Goal: Task Accomplishment & Management: Use online tool/utility

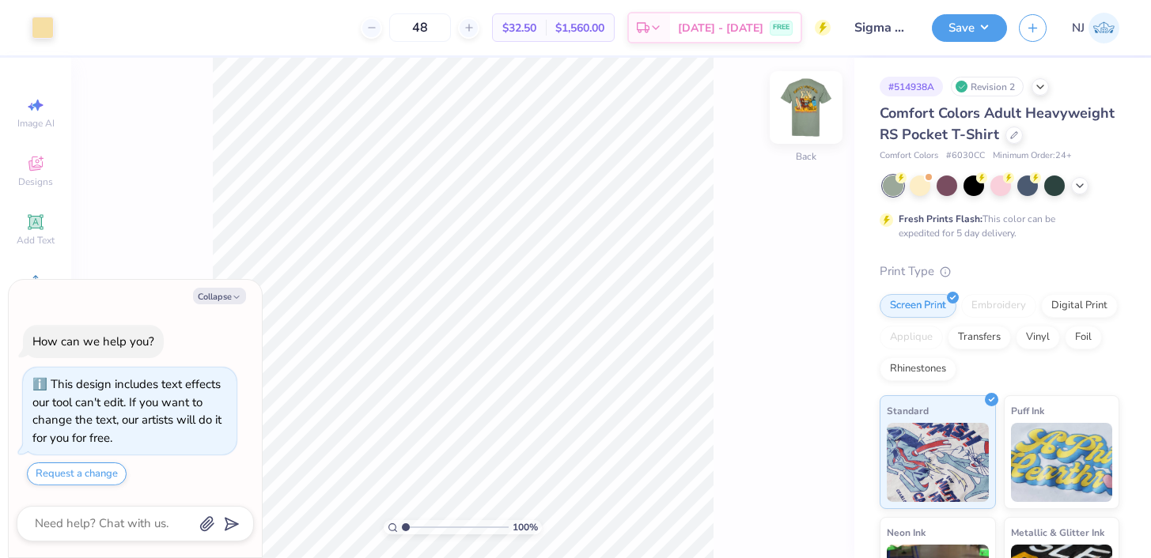
click at [806, 100] on img at bounding box center [805, 107] width 63 height 63
click at [806, 100] on img at bounding box center [806, 108] width 32 height 32
click at [804, 106] on img at bounding box center [805, 107] width 63 height 63
type textarea "x"
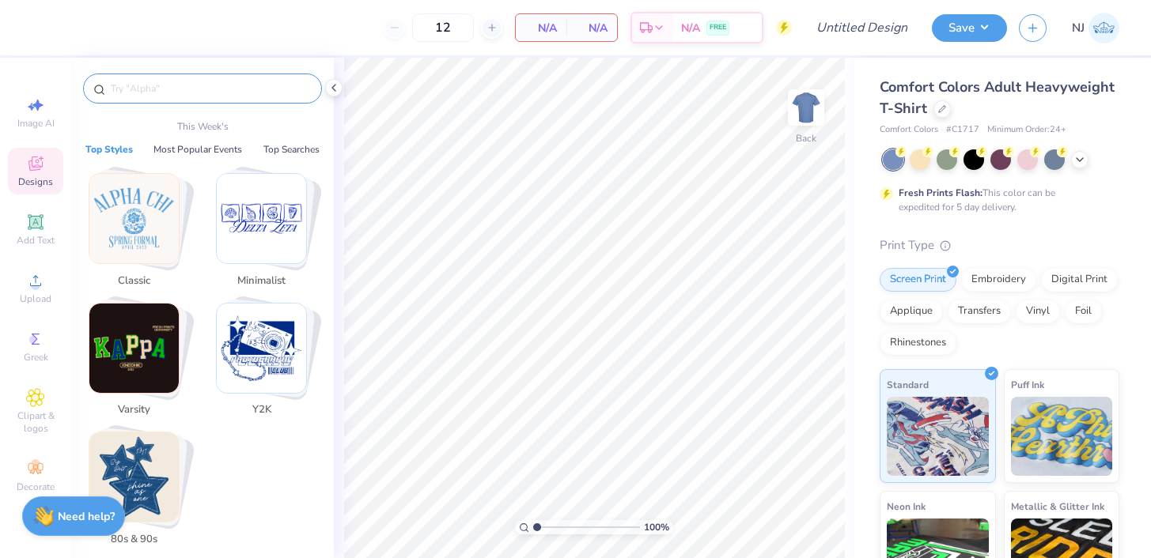
click at [187, 94] on input "text" at bounding box center [210, 89] width 203 height 16
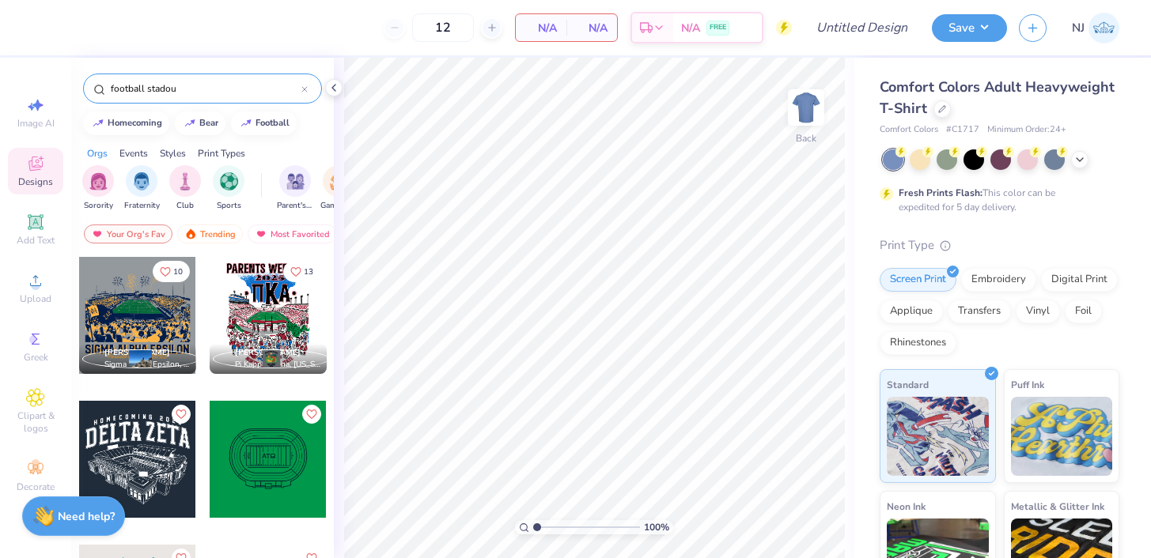
type input "football stadou"
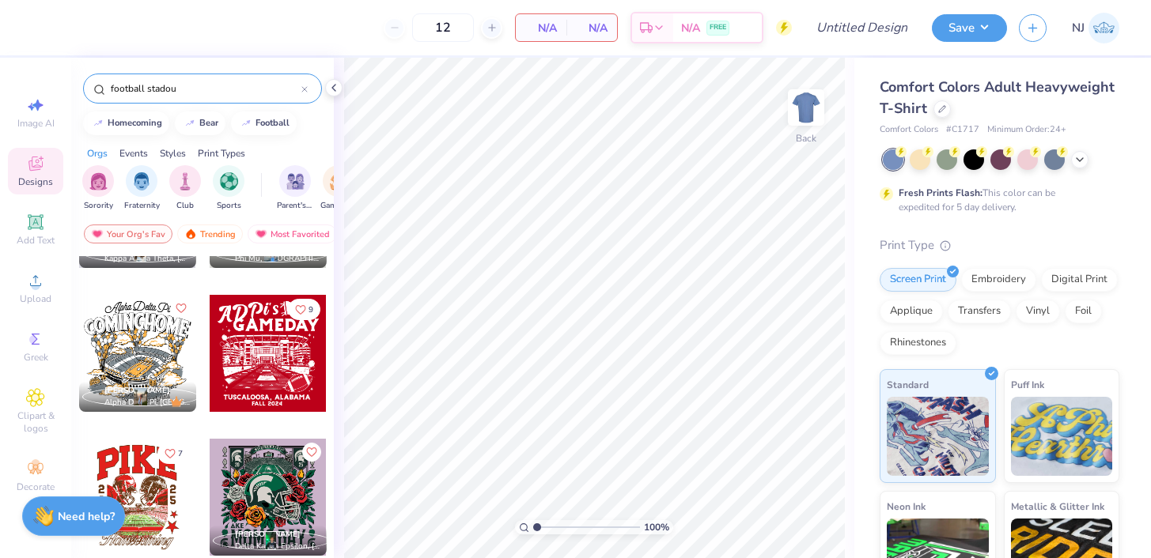
scroll to position [722, 0]
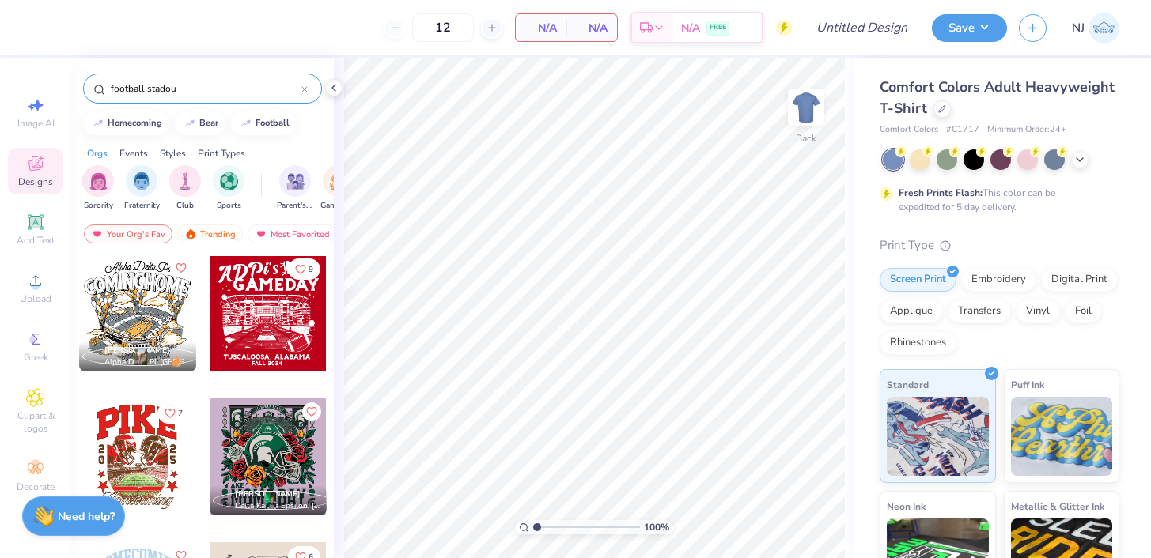
click at [127, 449] on div at bounding box center [137, 457] width 117 height 117
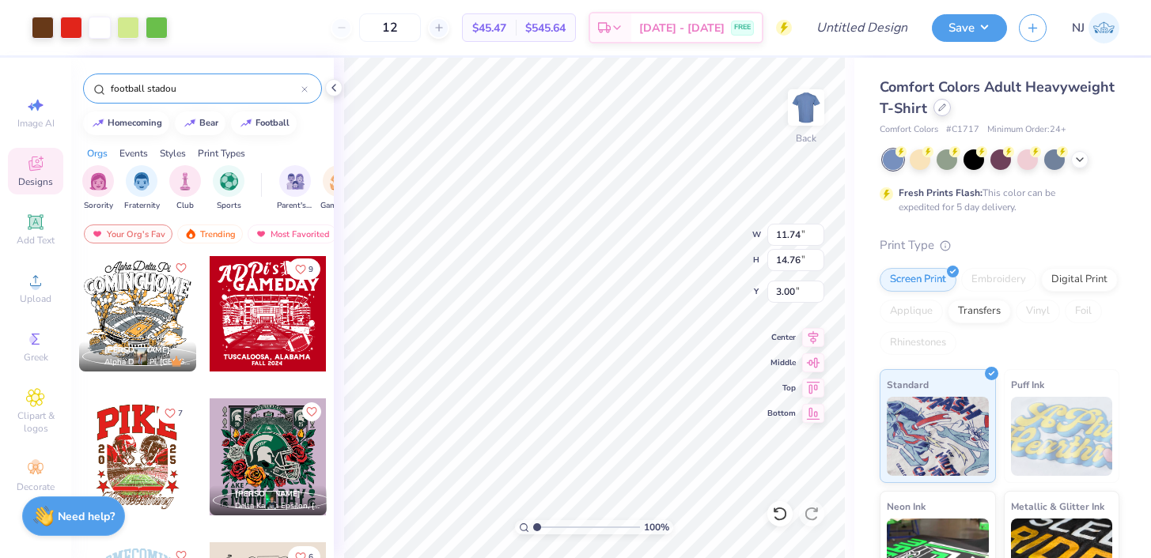
click at [940, 114] on div at bounding box center [941, 107] width 17 height 17
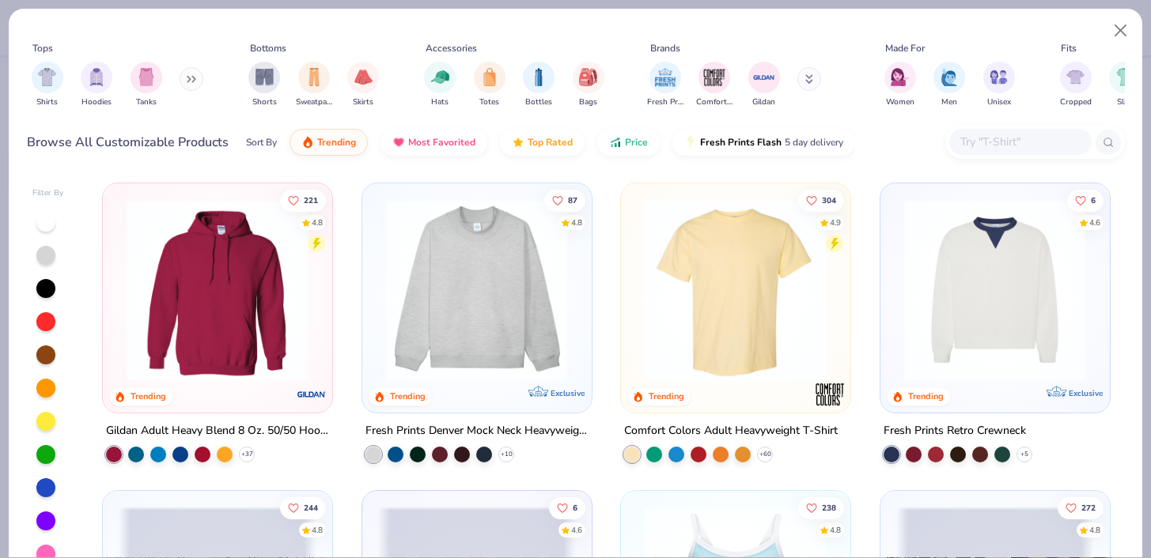
click at [1007, 143] on input "text" at bounding box center [1020, 142] width 122 height 18
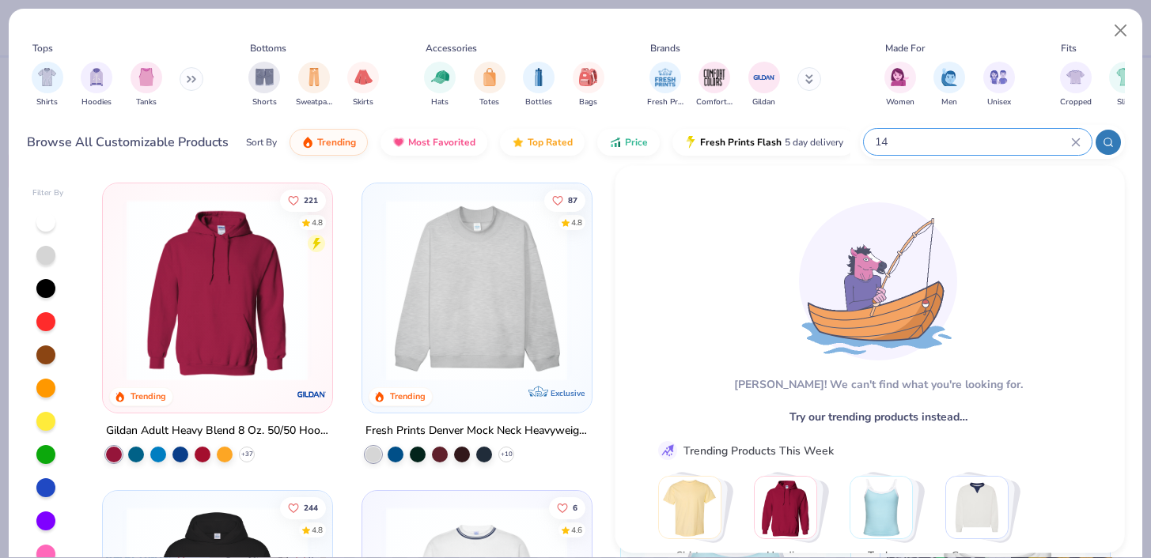
type input "1"
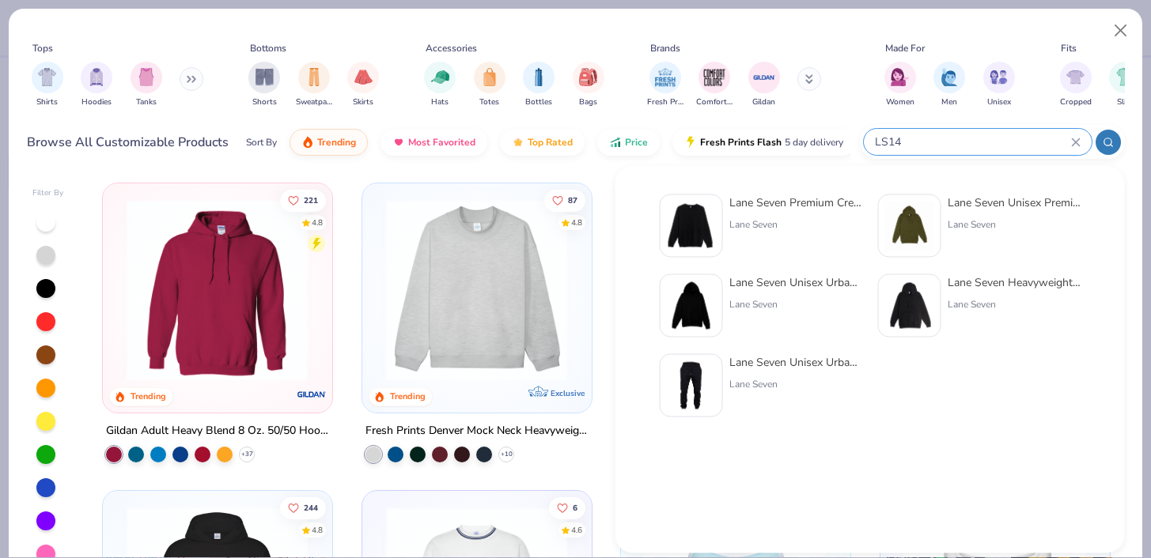
type input "LS14"
click at [774, 214] on div "Lane Seven Premium Crewneck Sweatshirt Lane Seven" at bounding box center [795, 226] width 133 height 63
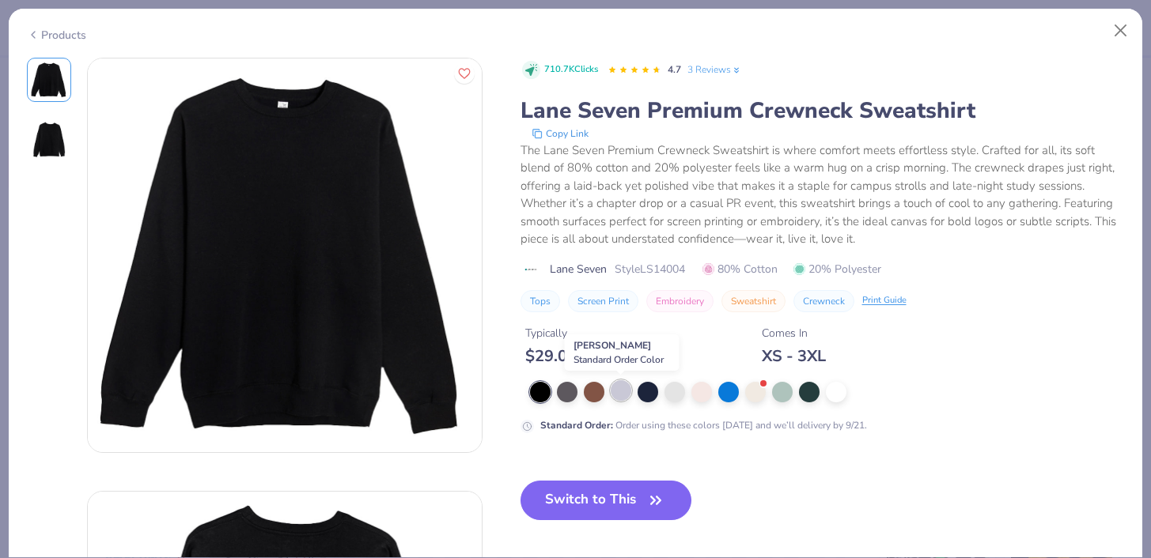
click at [622, 393] on div at bounding box center [621, 390] width 21 height 21
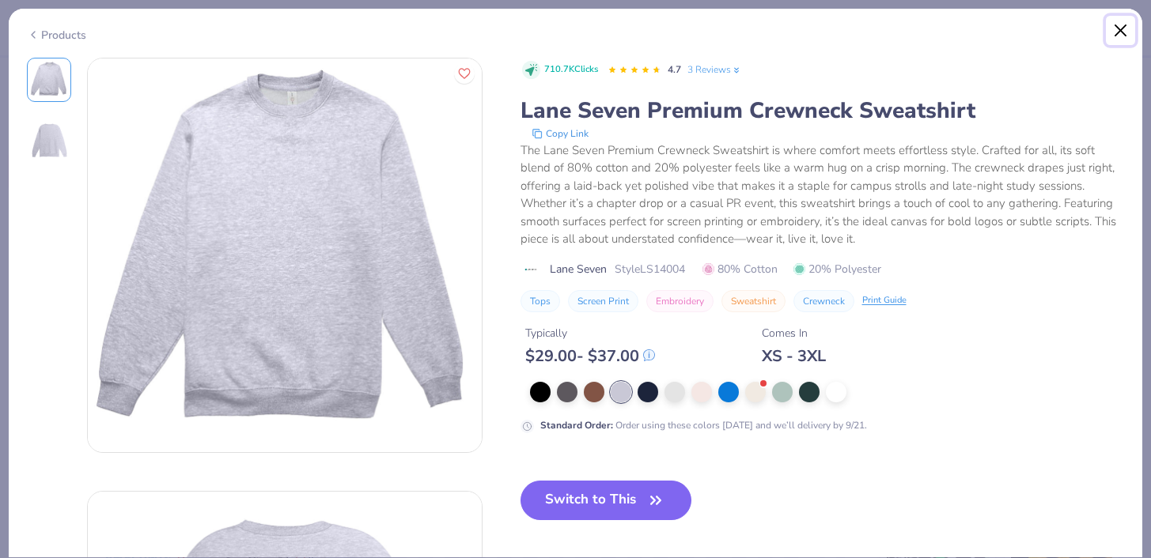
click at [1123, 25] on button "Close" at bounding box center [1121, 31] width 30 height 30
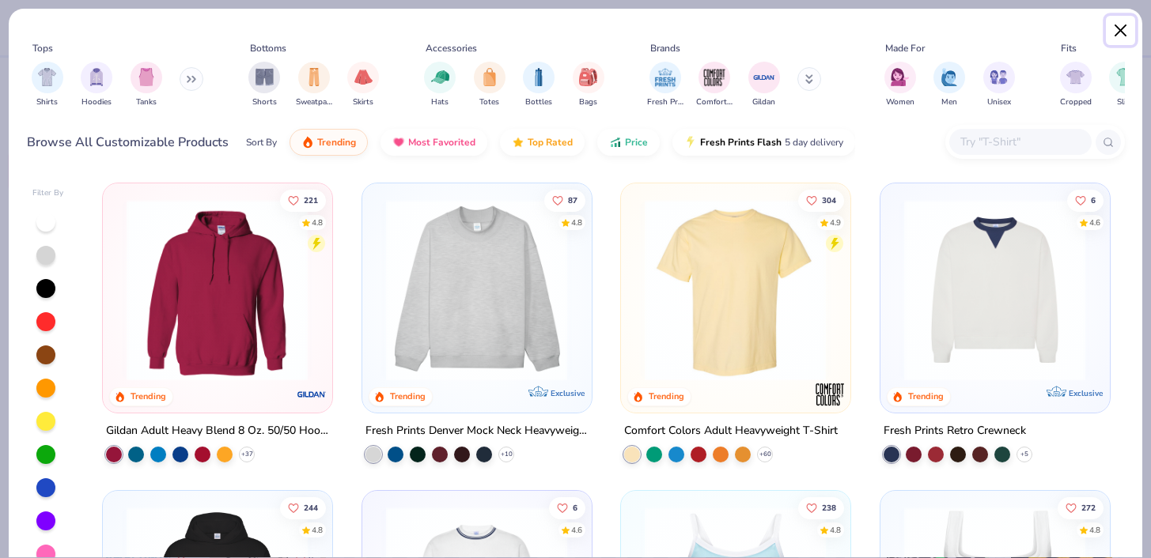
click at [1107, 31] on button "Close" at bounding box center [1121, 31] width 30 height 30
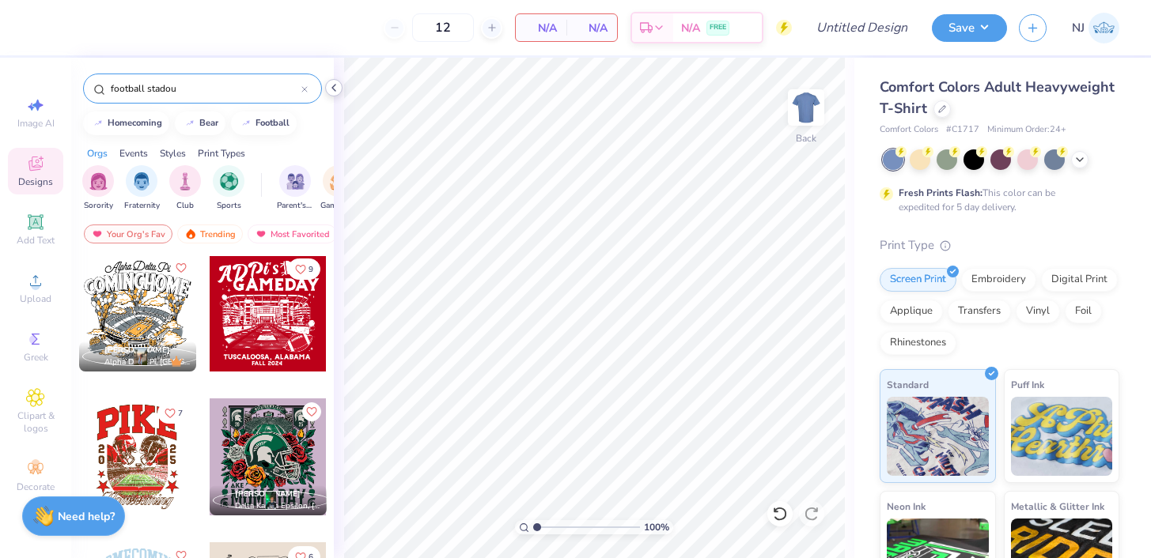
click at [326, 89] on div at bounding box center [333, 87] width 17 height 17
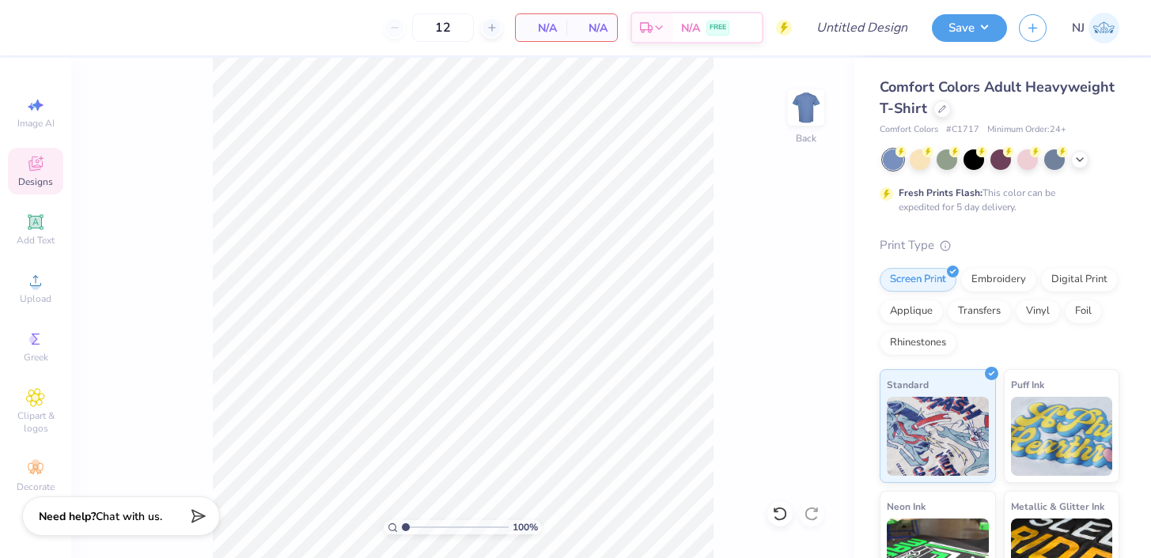
click at [1075, 171] on div "Fresh Prints Flash: This color can be expedited for 5 day delivery." at bounding box center [1000, 182] width 240 height 65
click at [1077, 164] on icon at bounding box center [1079, 158] width 13 height 13
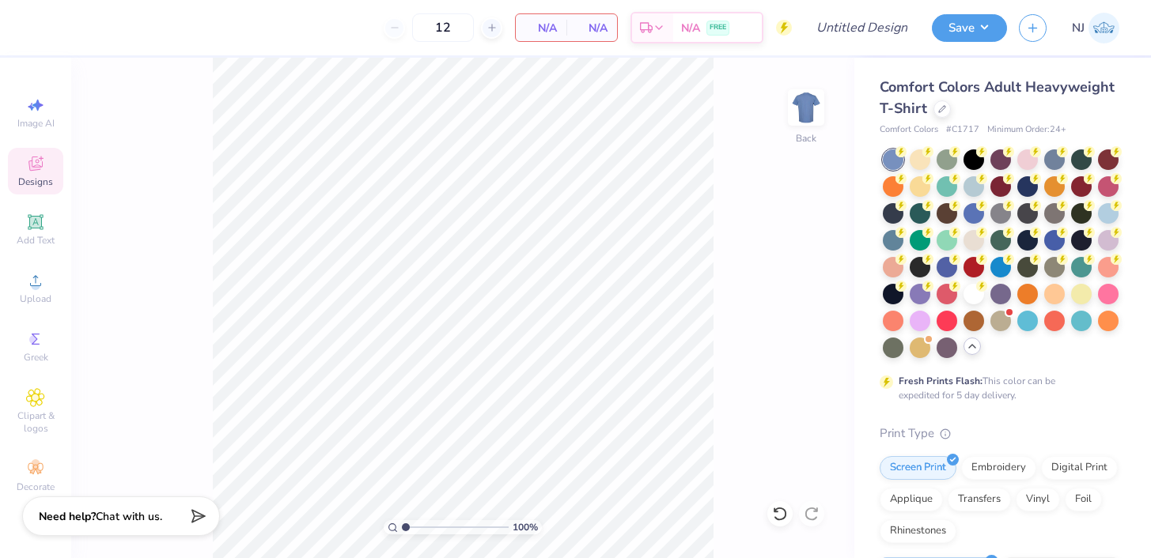
click at [971, 340] on icon at bounding box center [972, 346] width 13 height 13
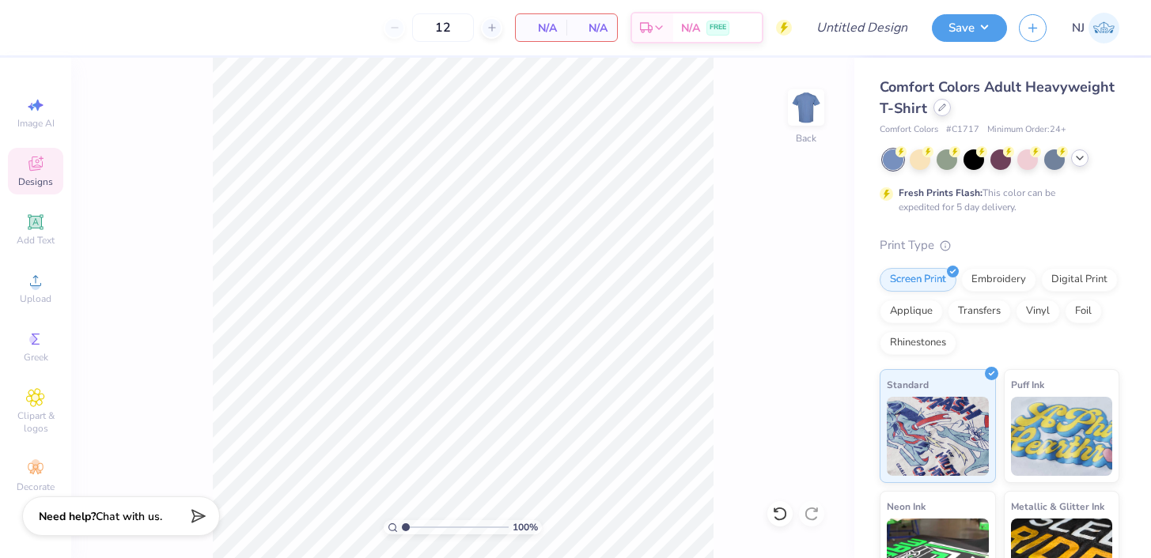
click at [936, 113] on div at bounding box center [941, 107] width 17 height 17
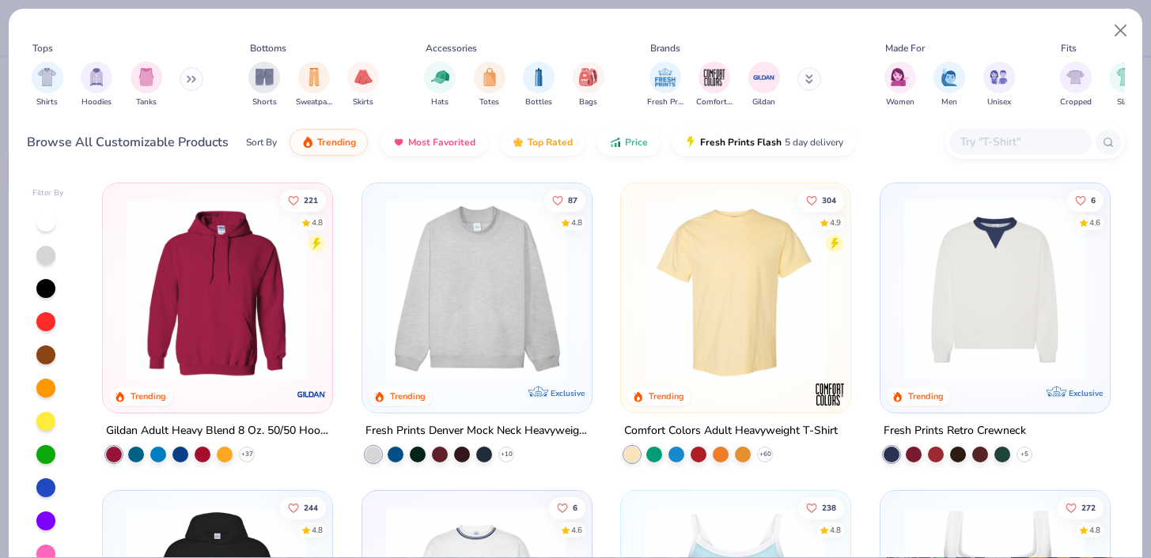
click at [1023, 123] on div "Browse All Customizable Products Sort By Trending Most Favorited Top Rated Pric…" at bounding box center [576, 142] width 1098 height 44
click at [1015, 138] on input "text" at bounding box center [1020, 142] width 122 height 18
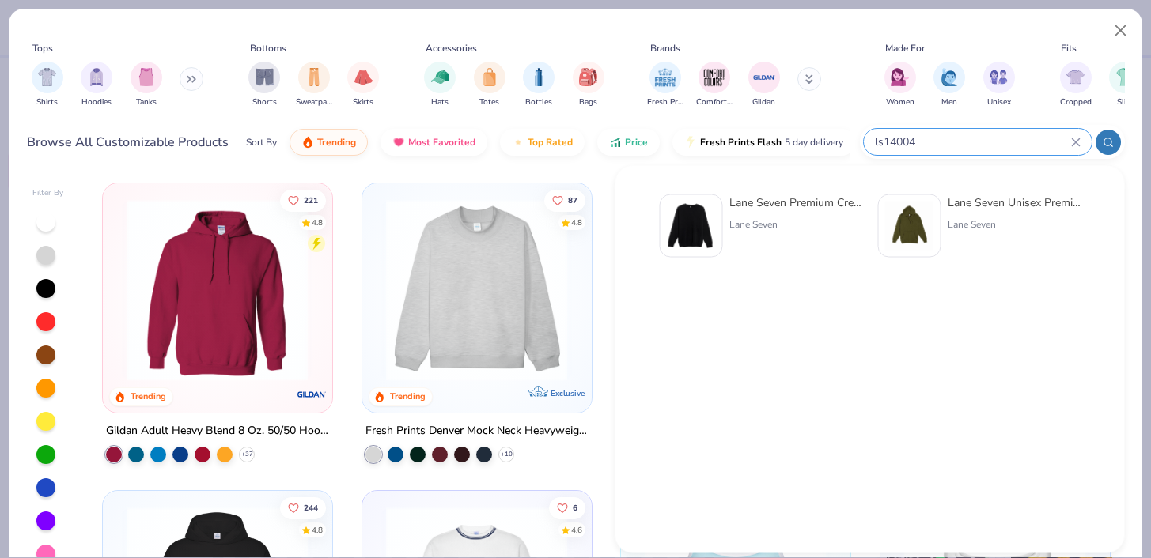
type input "ls14004"
click at [789, 206] on div "Lane Seven Premium Crewneck Sweatshirt" at bounding box center [795, 203] width 133 height 17
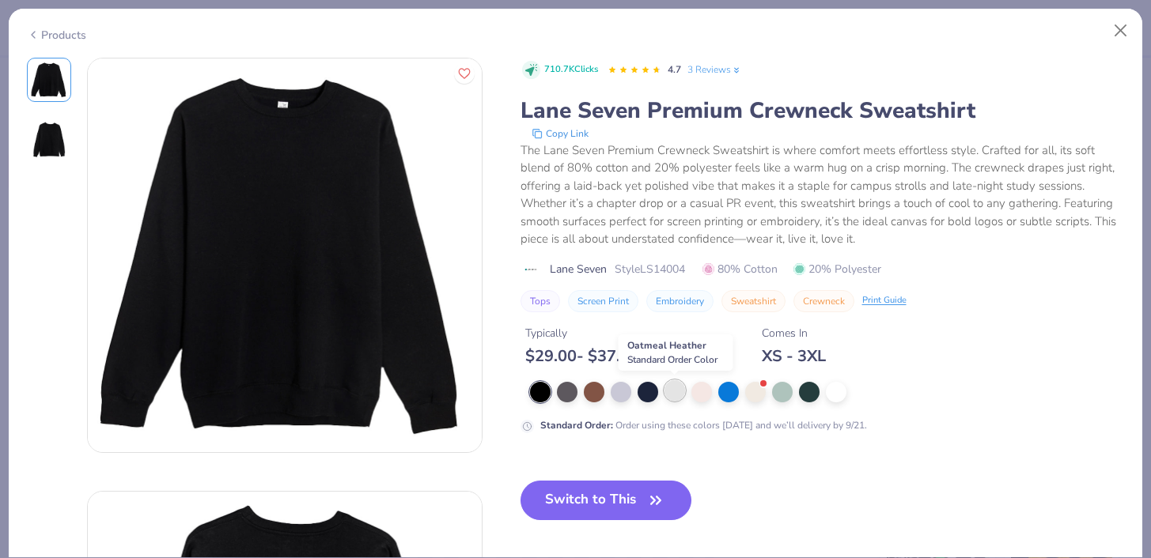
click at [674, 388] on div at bounding box center [674, 390] width 21 height 21
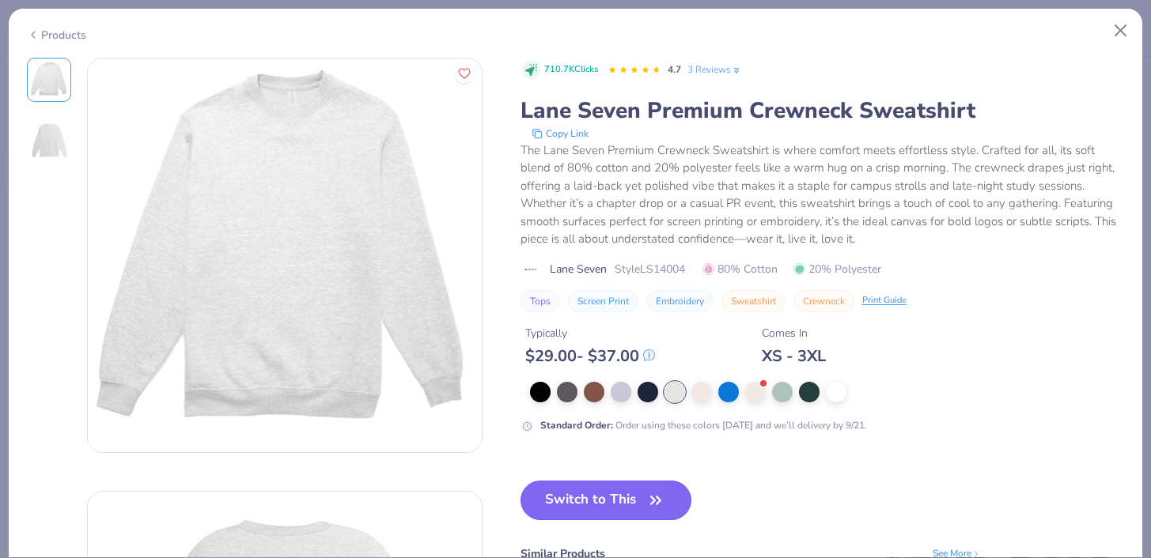
click at [592, 503] on button "Switch to This" at bounding box center [607, 501] width 172 height 40
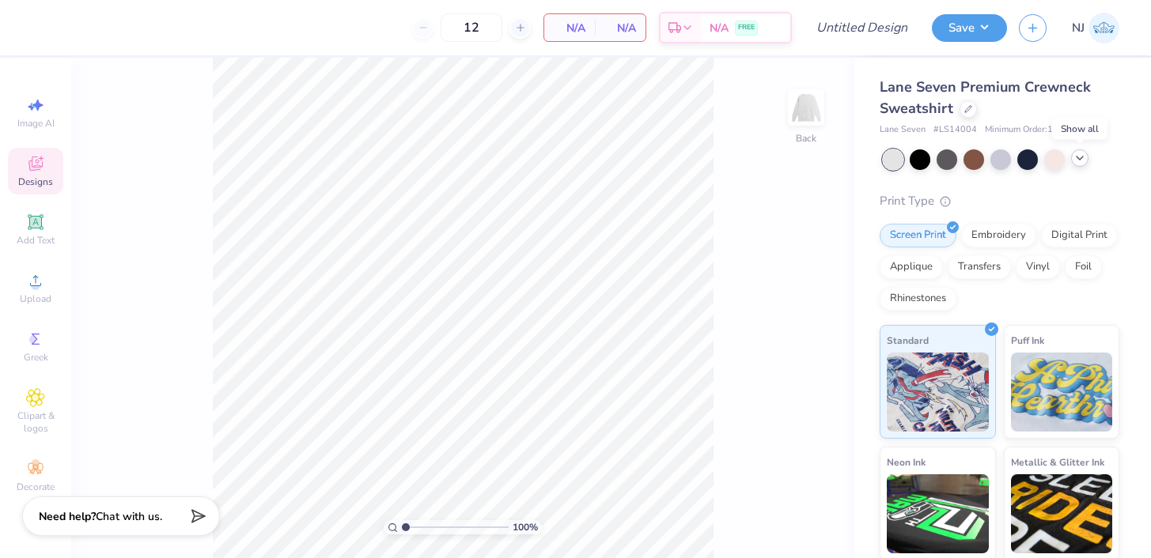
click at [1074, 157] on icon at bounding box center [1079, 158] width 13 height 13
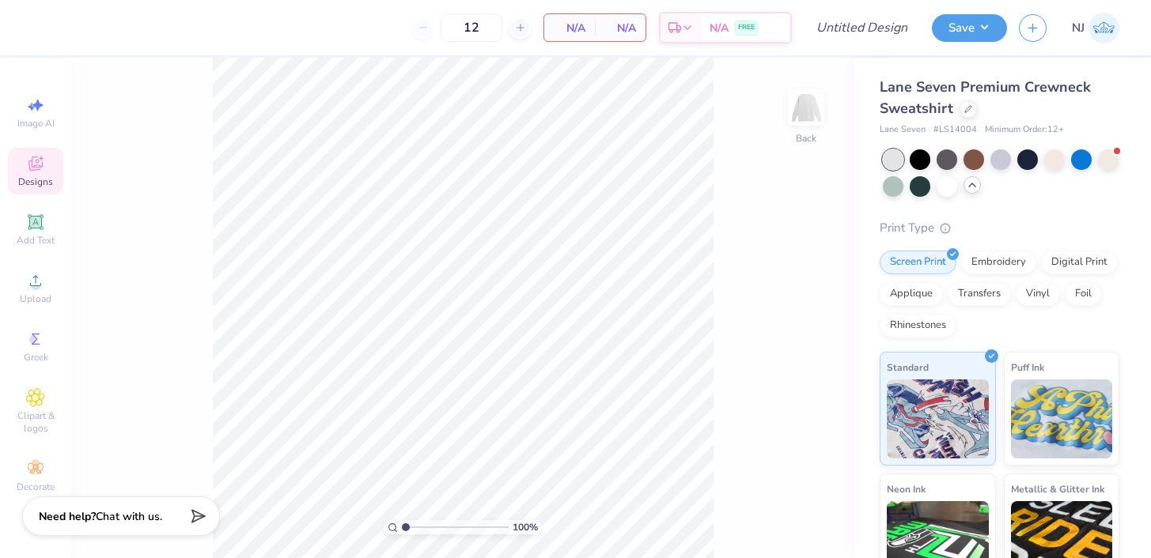
click at [972, 187] on icon at bounding box center [972, 185] width 13 height 13
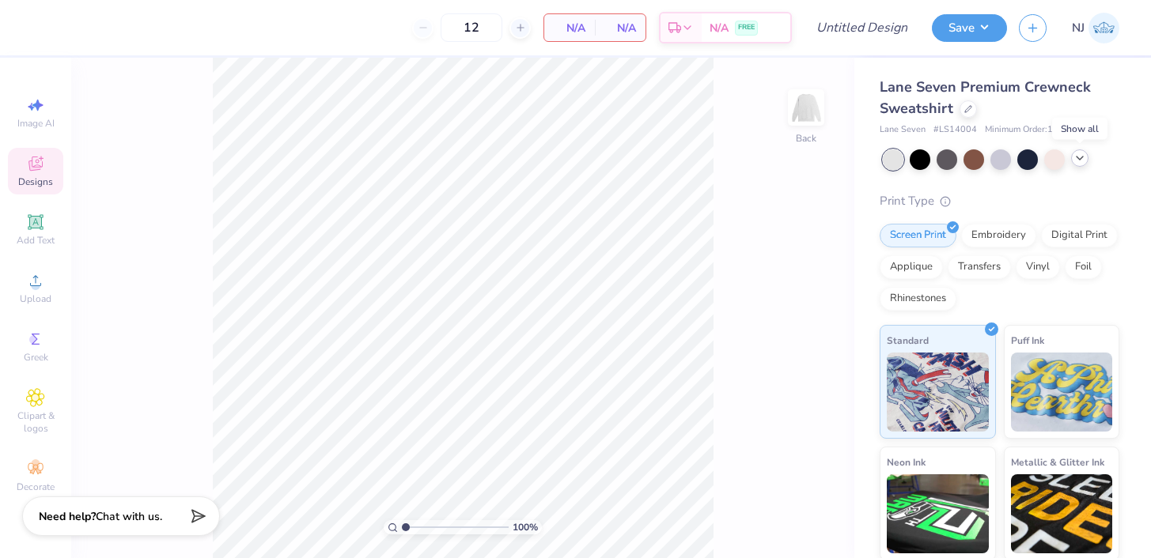
click at [40, 177] on span "Designs" at bounding box center [35, 182] width 35 height 13
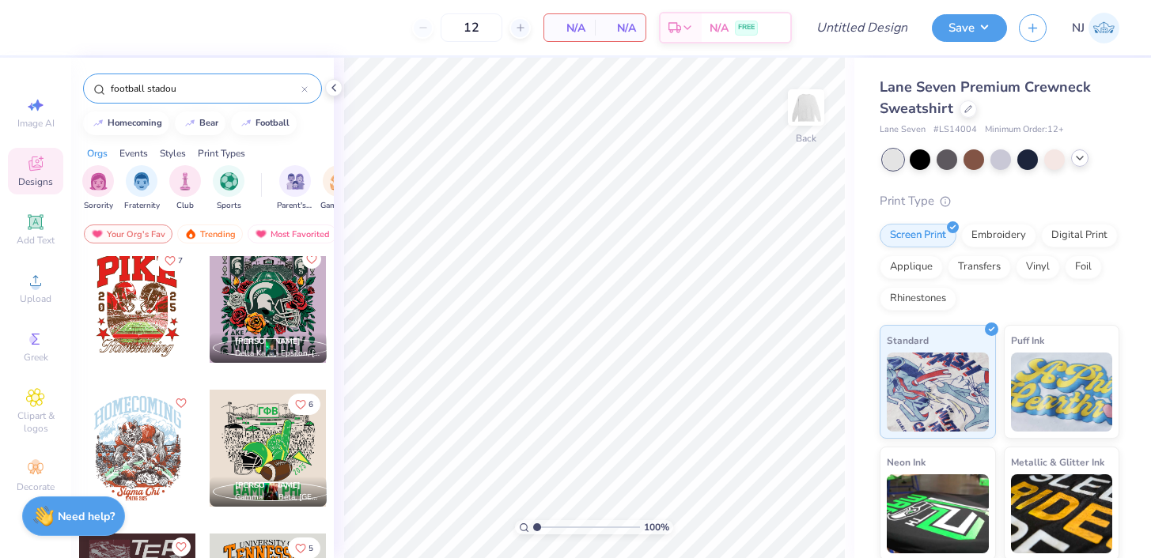
scroll to position [874, 0]
click at [150, 302] on div at bounding box center [137, 305] width 117 height 117
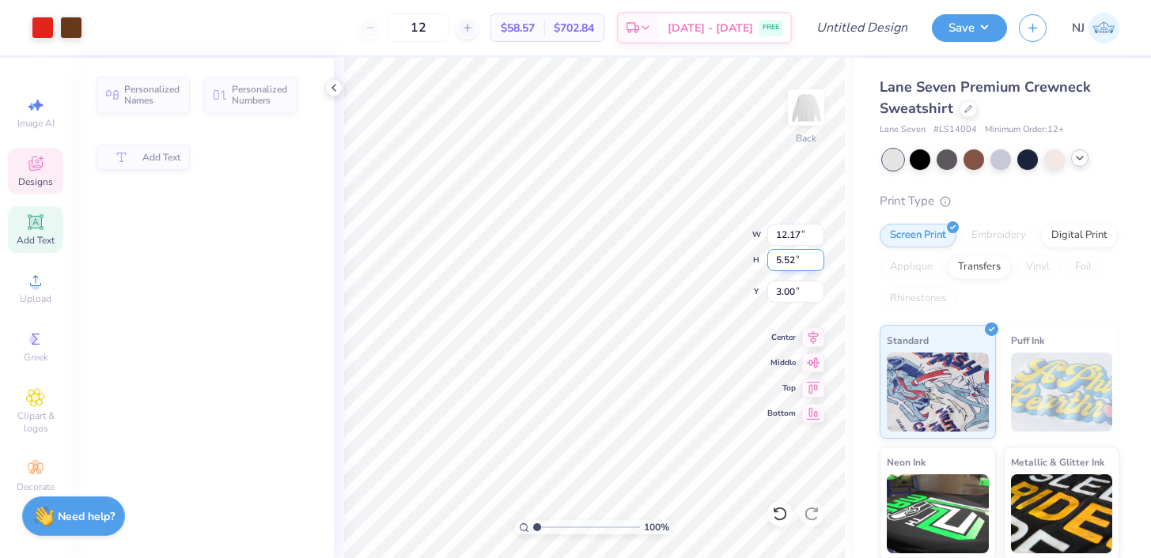
type input "12.17"
type input "5.52"
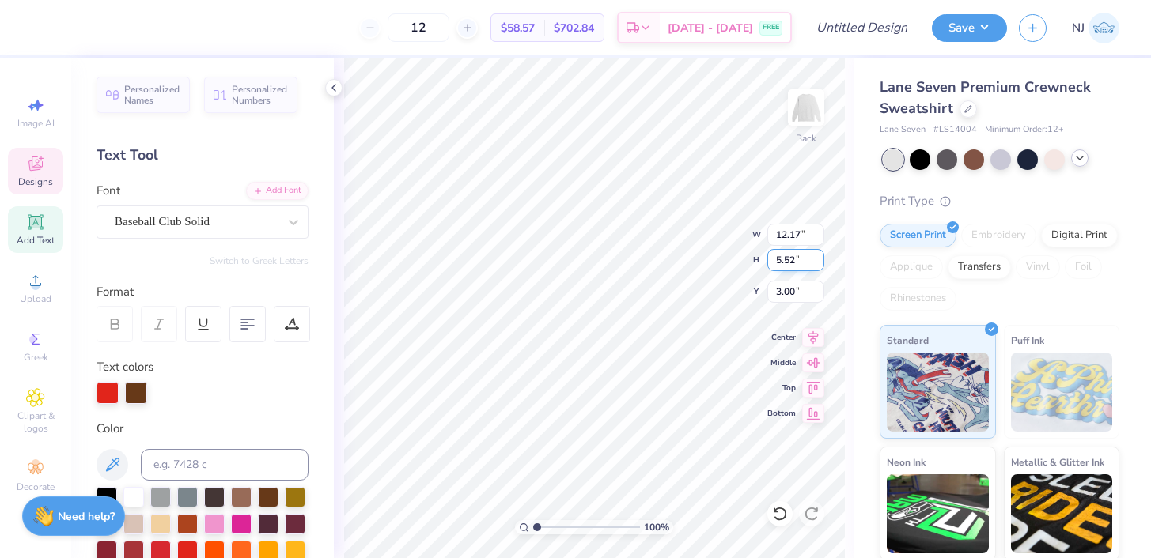
scroll to position [1, 0]
type textarea "Sigma Chi"
click at [812, 340] on icon at bounding box center [813, 337] width 10 height 13
click at [806, 331] on icon at bounding box center [813, 337] width 22 height 19
click at [817, 364] on icon at bounding box center [813, 361] width 13 height 10
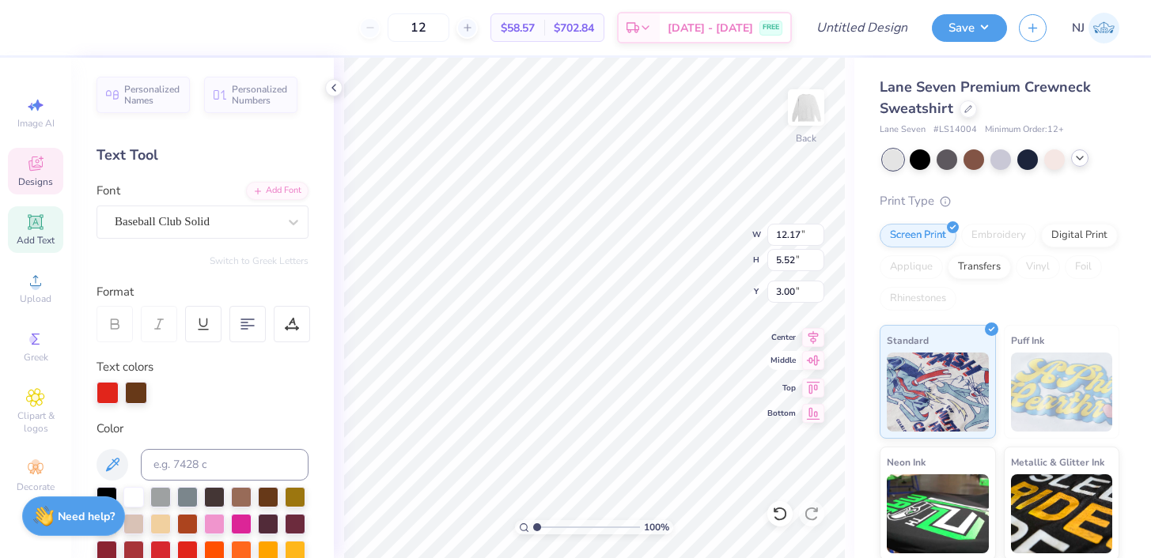
click at [808, 357] on icon at bounding box center [813, 360] width 22 height 19
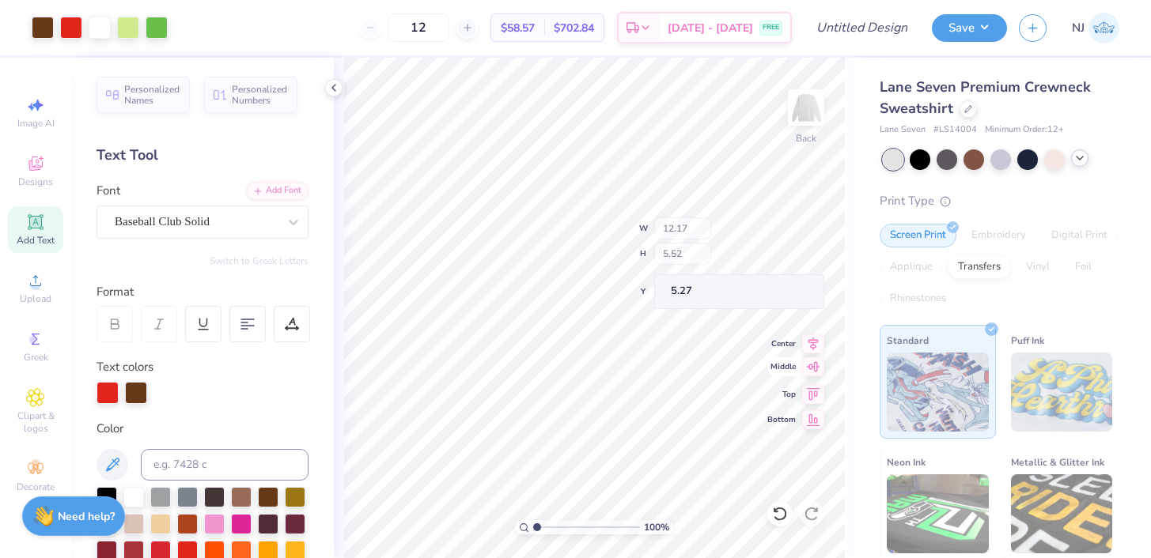
type input "16.53"
type input "12.96"
type input "5.27"
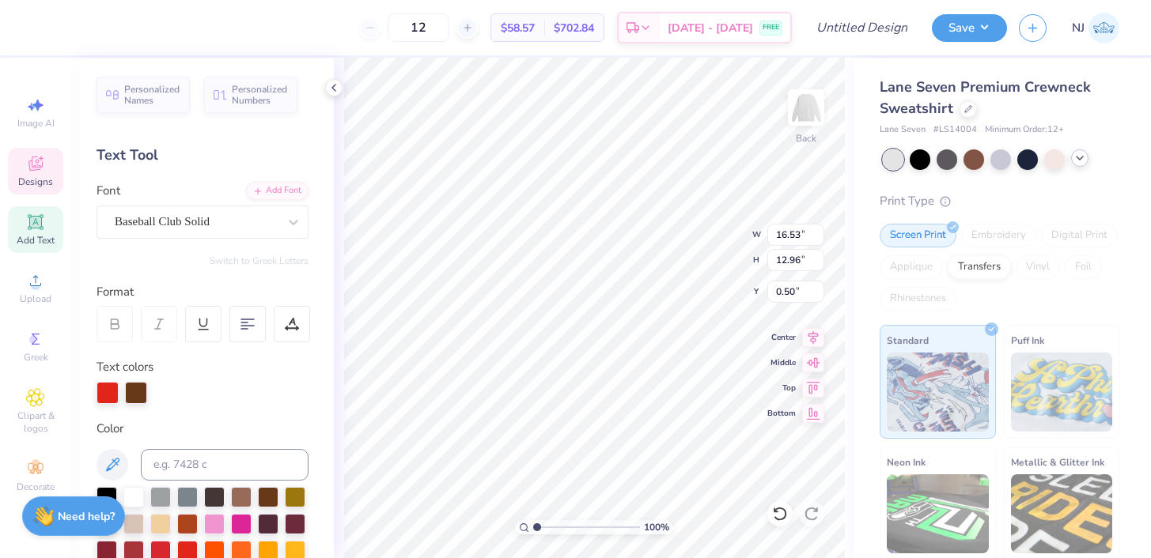
type input "0.50"
click at [813, 365] on icon at bounding box center [813, 360] width 22 height 19
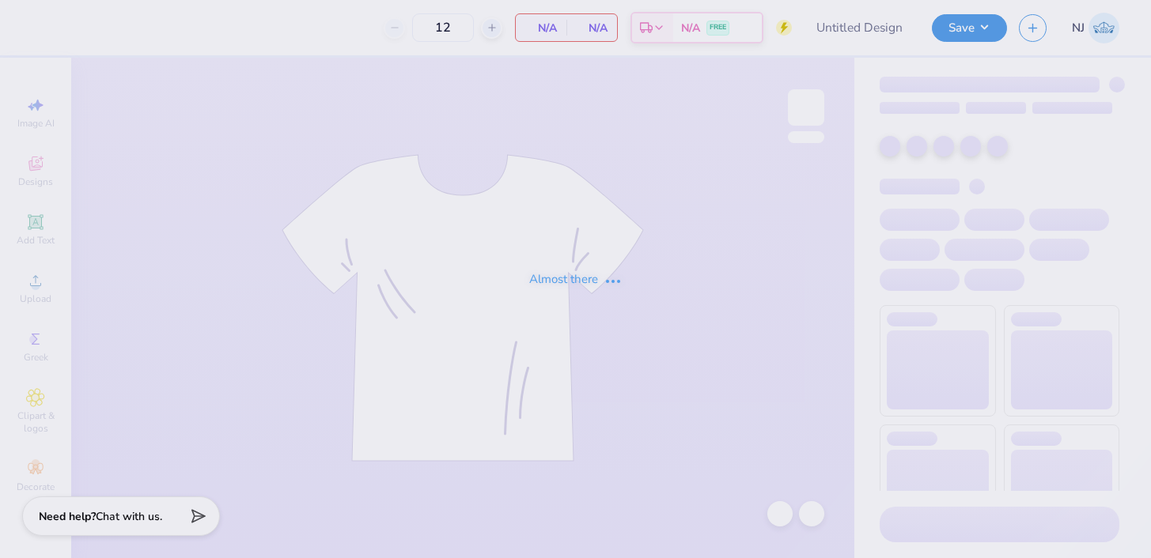
type input "Sigma Chi Beach/Parents Weekend"
type input "48"
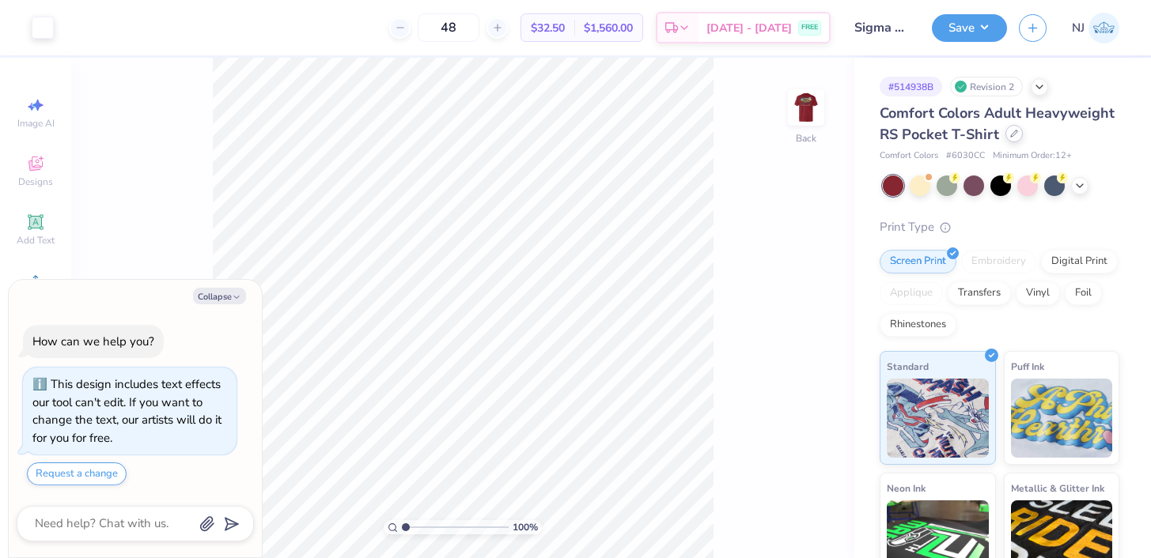
click at [1013, 136] on icon at bounding box center [1014, 134] width 8 height 8
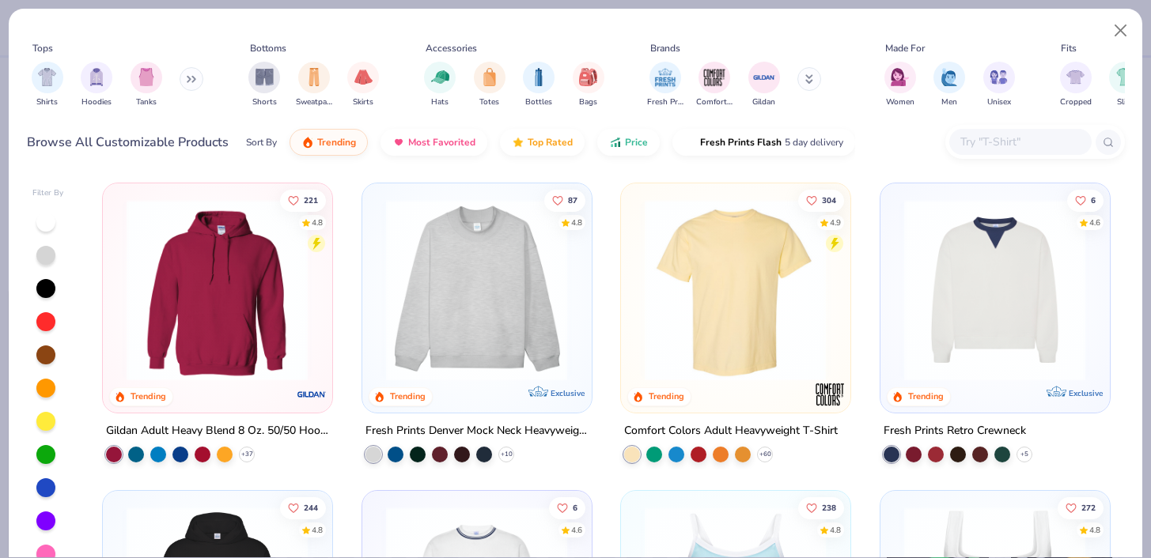
type textarea "x"
click at [977, 139] on input "text" at bounding box center [1020, 142] width 122 height 18
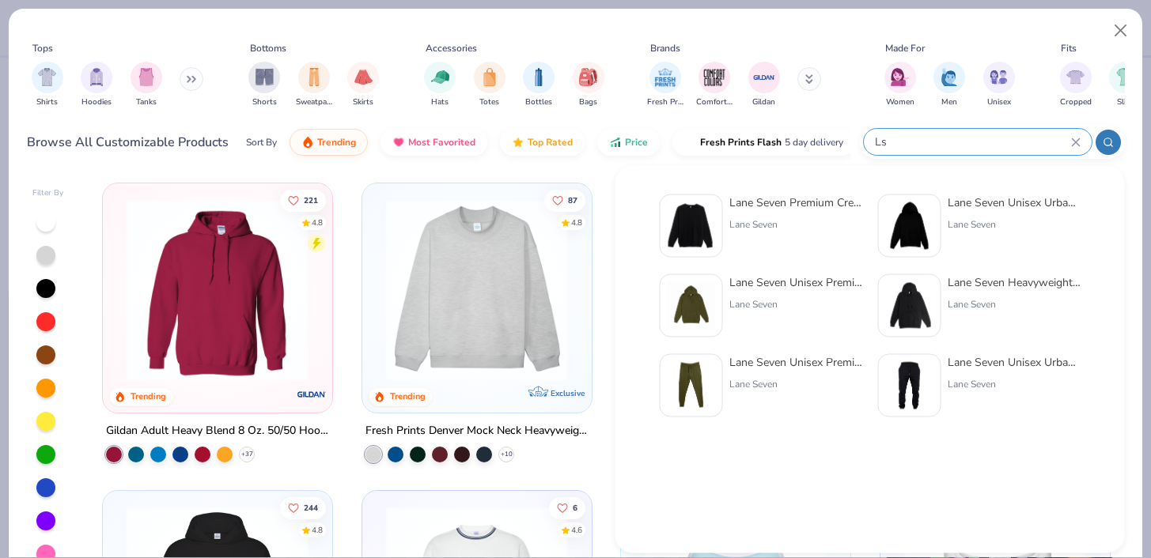
type input "Ls"
click at [783, 203] on div "Lane Seven Premium Crewneck Sweatshirt" at bounding box center [795, 203] width 133 height 17
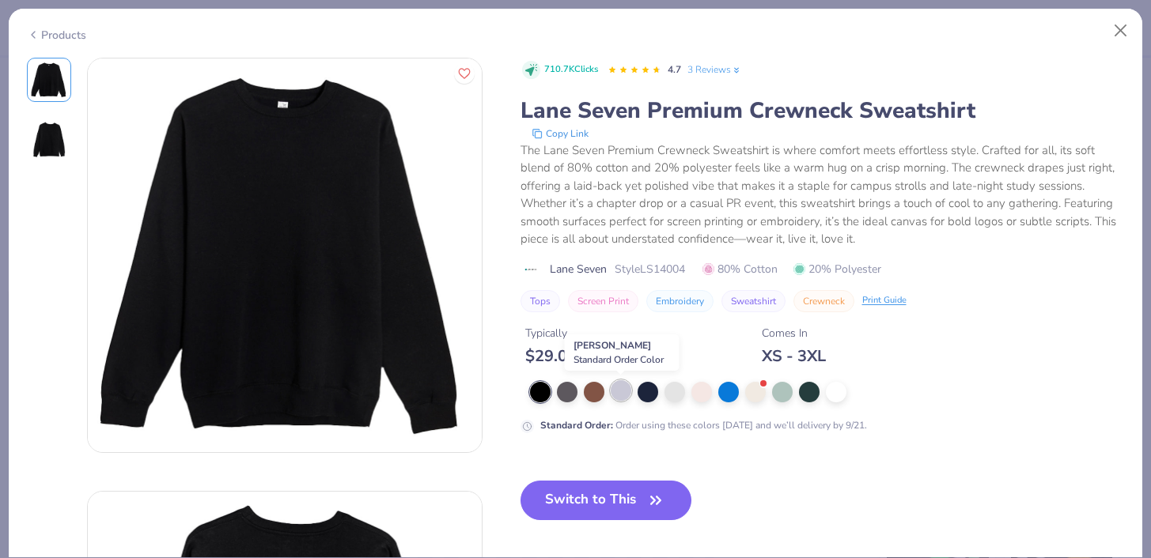
click at [624, 392] on div at bounding box center [621, 390] width 21 height 21
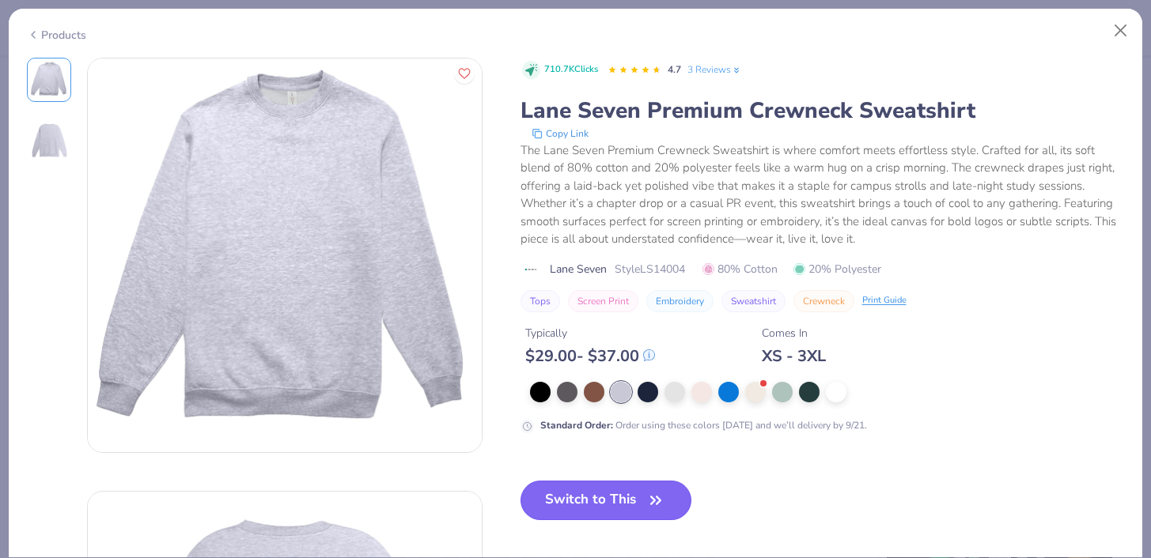
click at [623, 483] on button "Switch to This" at bounding box center [607, 501] width 172 height 40
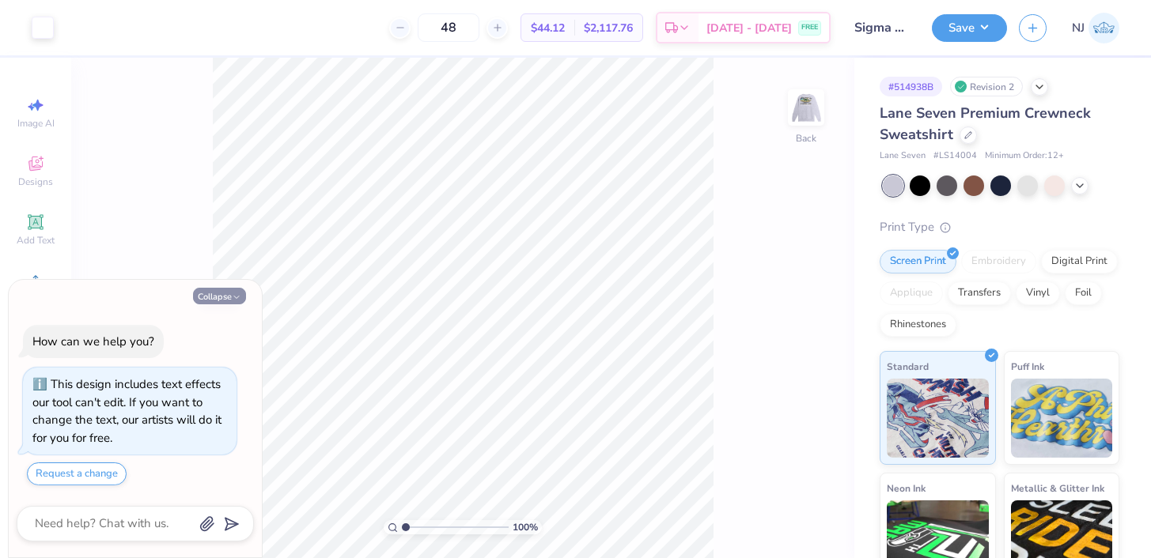
click at [238, 289] on button "Collapse" at bounding box center [219, 296] width 53 height 17
type textarea "x"
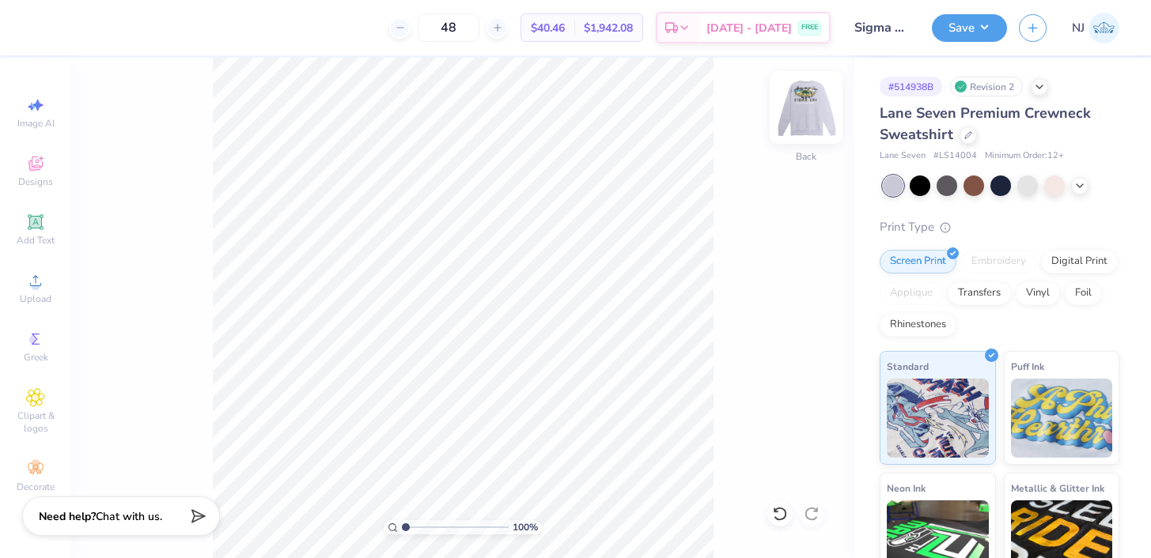
click at [820, 115] on img at bounding box center [805, 107] width 63 height 63
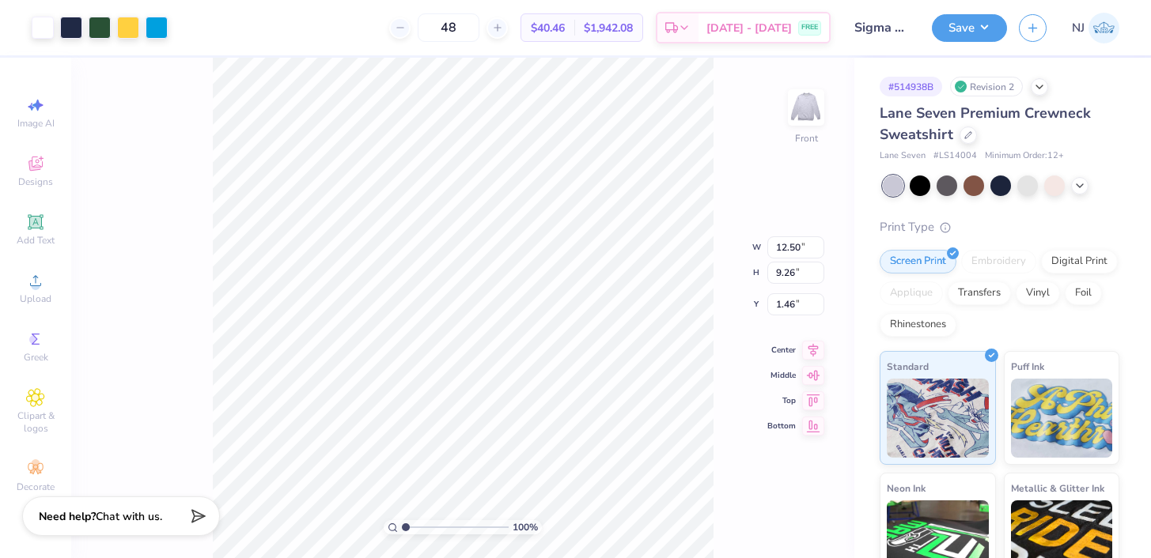
click at [810, 118] on img at bounding box center [806, 108] width 32 height 32
click at [831, 107] on div "100 % Front W 12.50 12.50 " H 9.26 9.26 " Y 1.46 1.46 " Center Middle Top Bottom" at bounding box center [462, 308] width 783 height 501
click at [813, 119] on img at bounding box center [805, 107] width 63 height 63
click at [805, 112] on img at bounding box center [806, 108] width 32 height 32
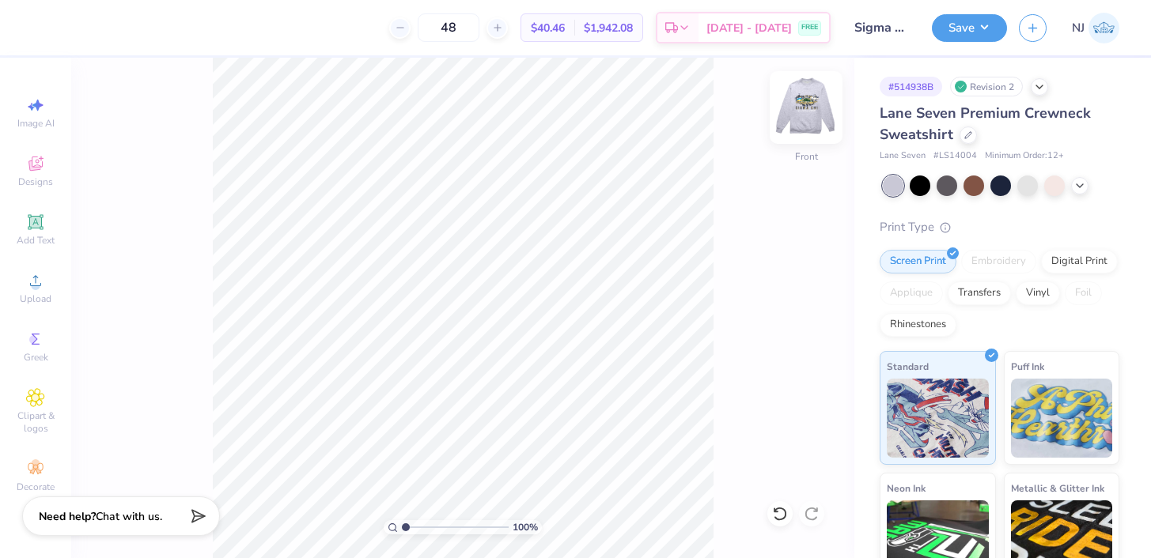
click at [799, 117] on img at bounding box center [805, 107] width 63 height 63
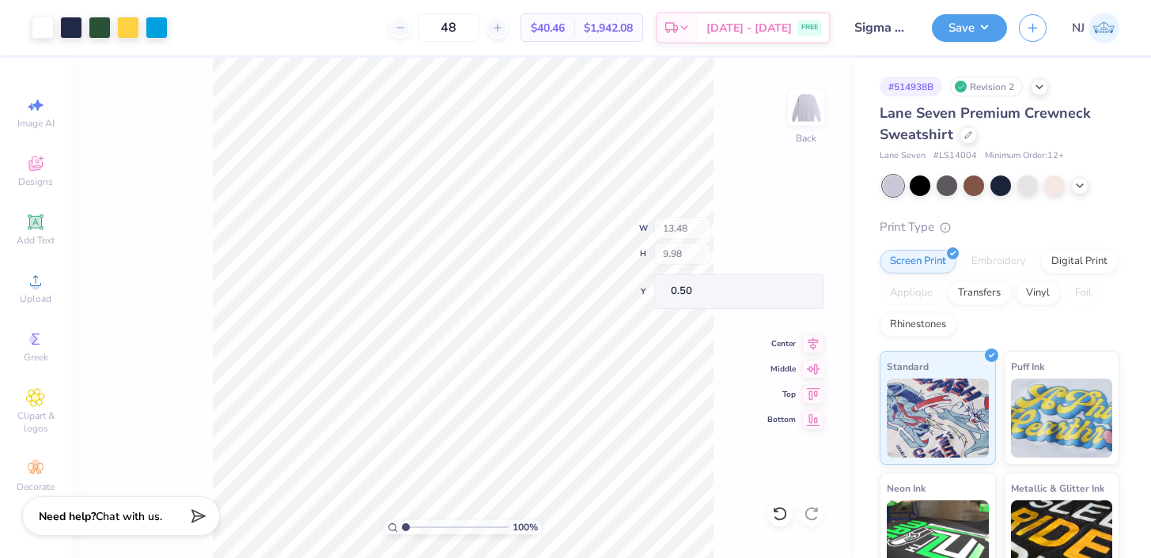
type input "13.48"
type input "9.98"
type input "0.50"
type input "1.77"
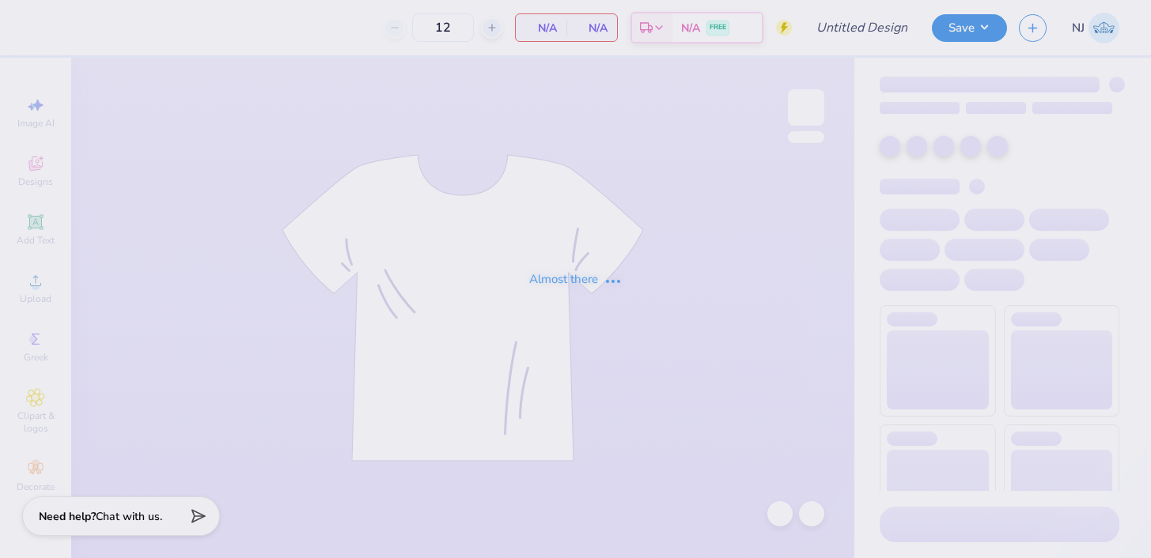
type input "Sigma Chi Beach/Parents Weekend"
type input "48"
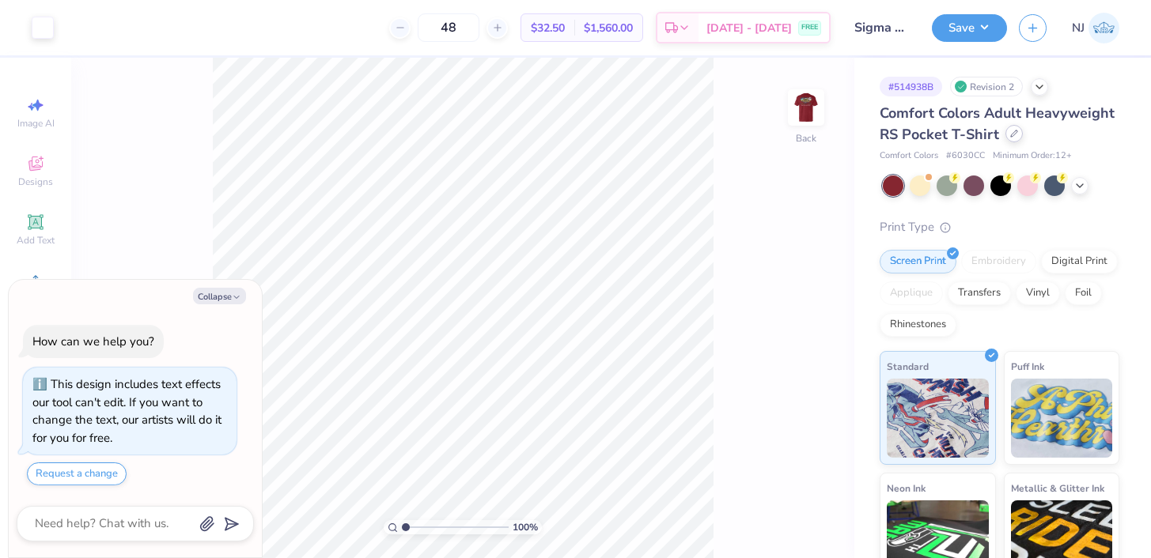
click at [1010, 131] on icon at bounding box center [1014, 134] width 8 height 8
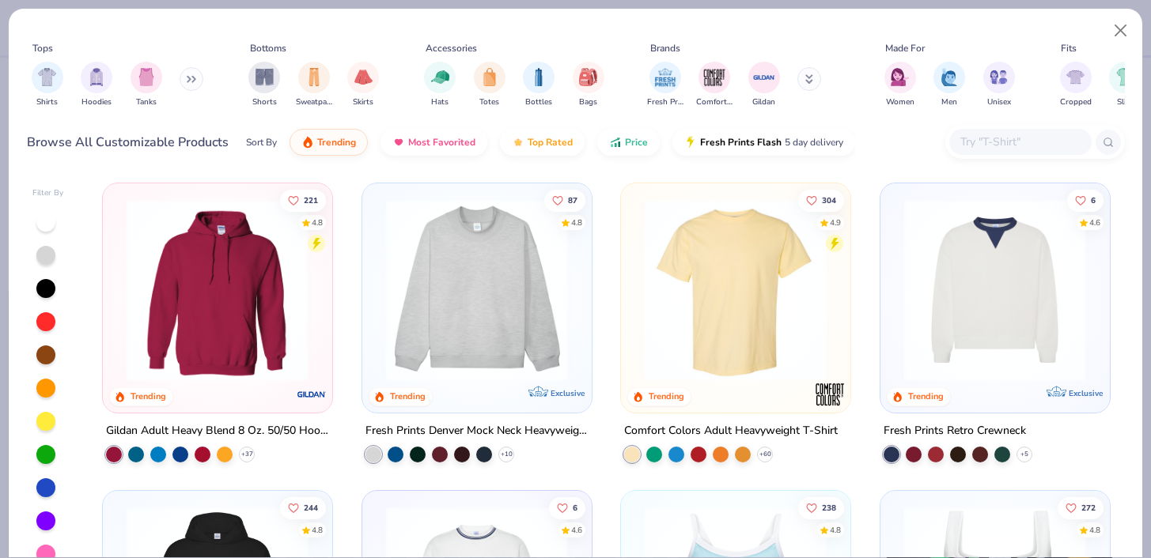
type textarea "x"
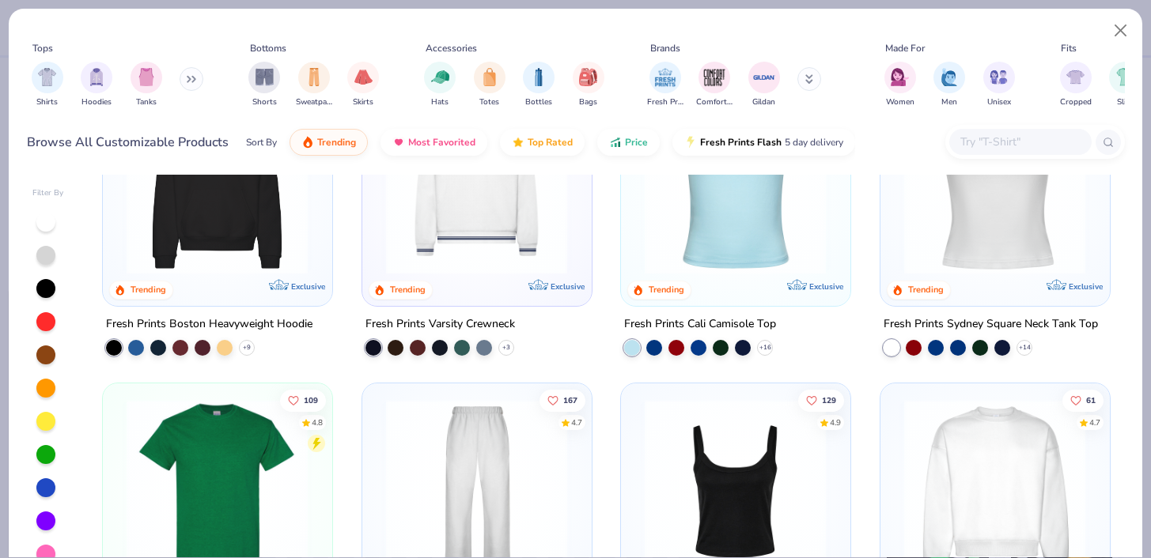
scroll to position [25, 0]
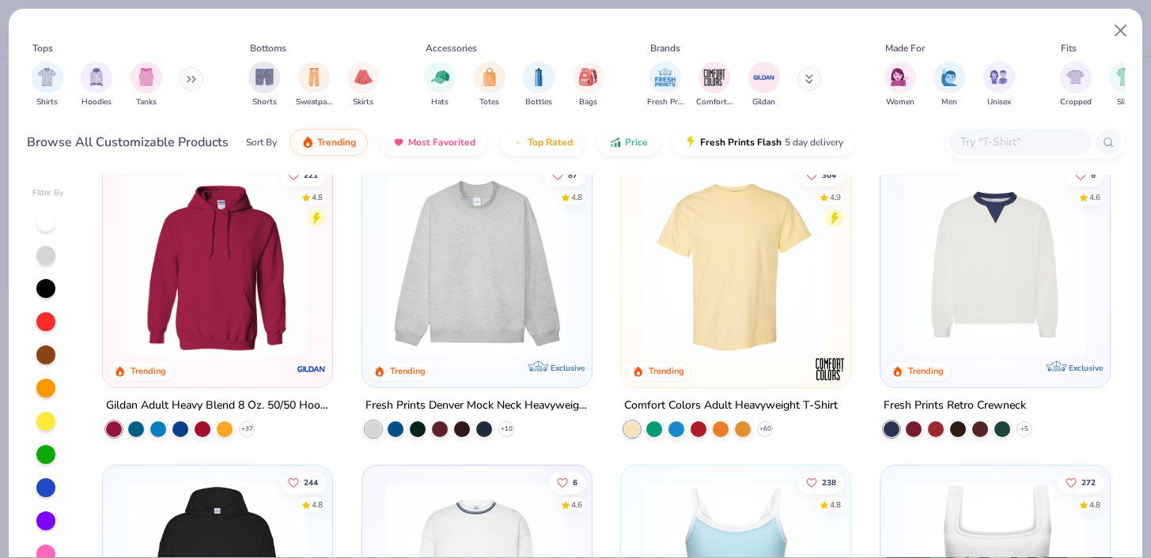
click at [1007, 150] on input "text" at bounding box center [1020, 142] width 122 height 18
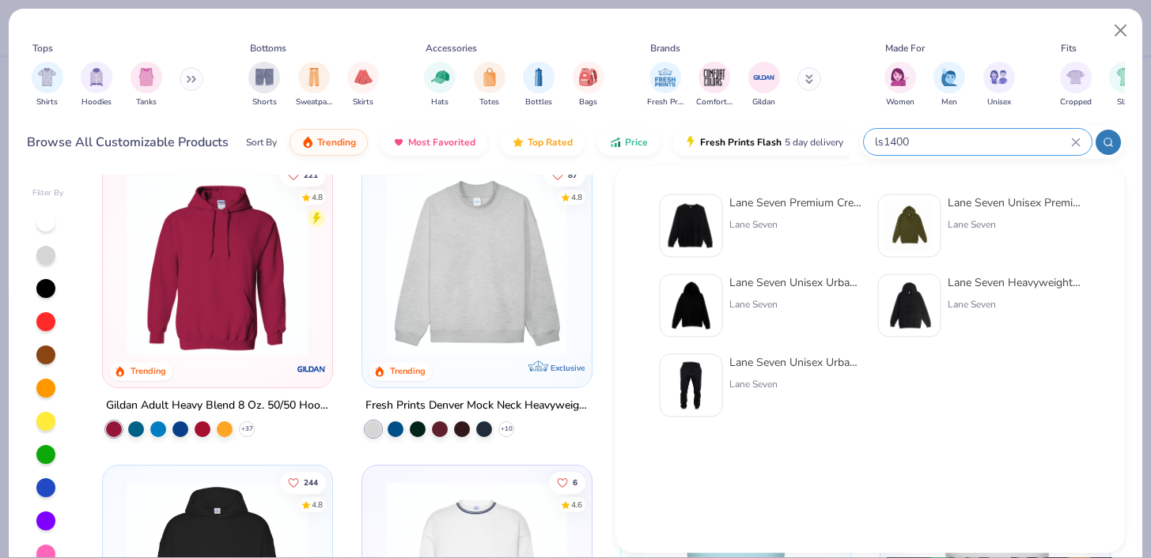
type input "ls1400"
click at [806, 208] on div "Lane Seven Premium Crewneck Sweatshirt" at bounding box center [795, 203] width 133 height 17
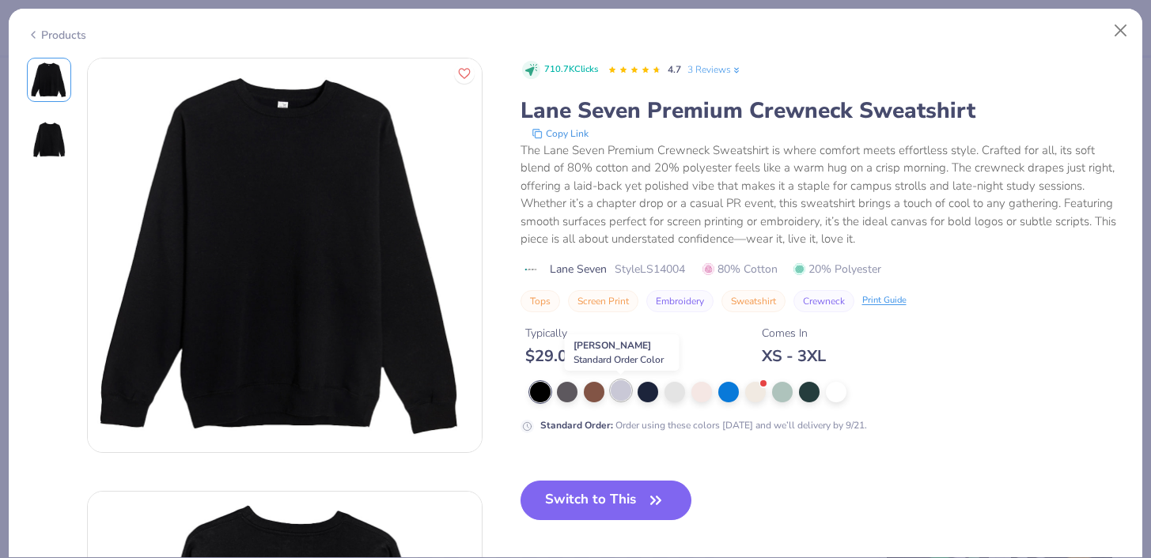
click at [625, 392] on div at bounding box center [621, 390] width 21 height 21
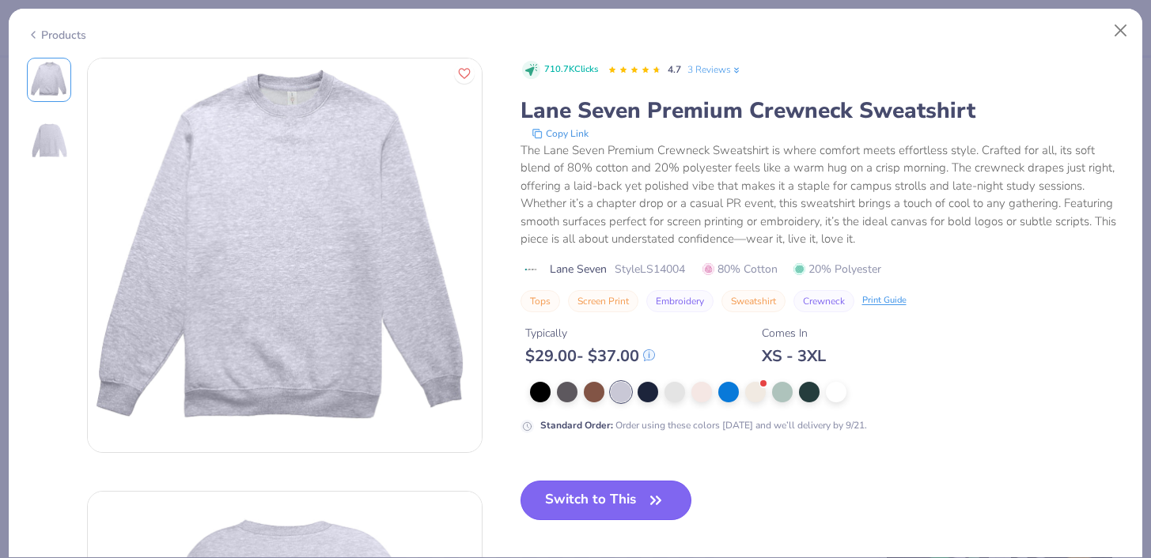
click at [600, 515] on button "Switch to This" at bounding box center [607, 501] width 172 height 40
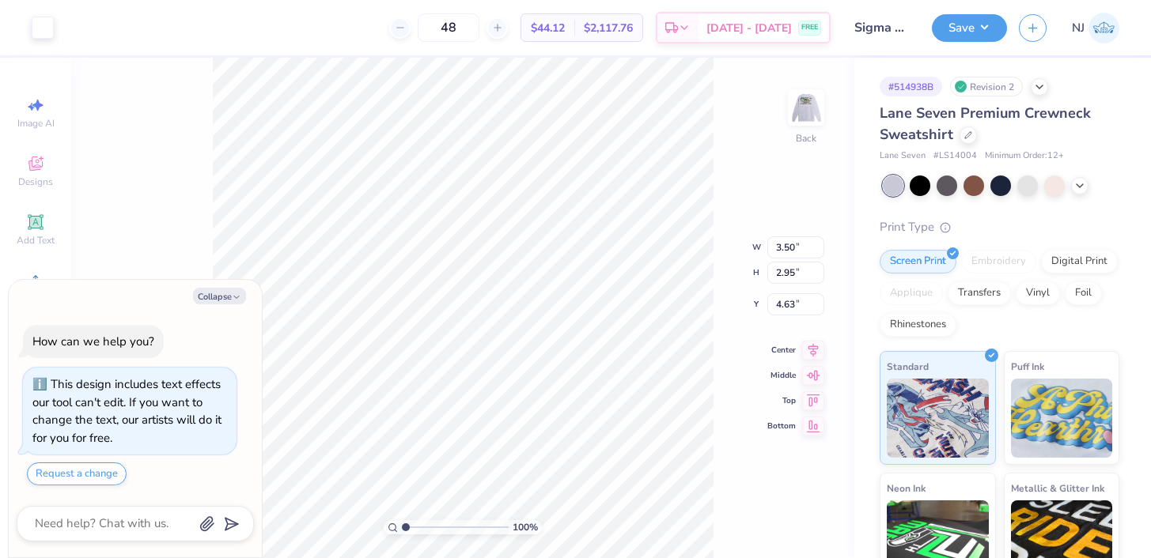
type textarea "x"
type input "3.00"
type textarea "x"
type input "1"
drag, startPoint x: 404, startPoint y: 527, endPoint x: 391, endPoint y: 516, distance: 17.4
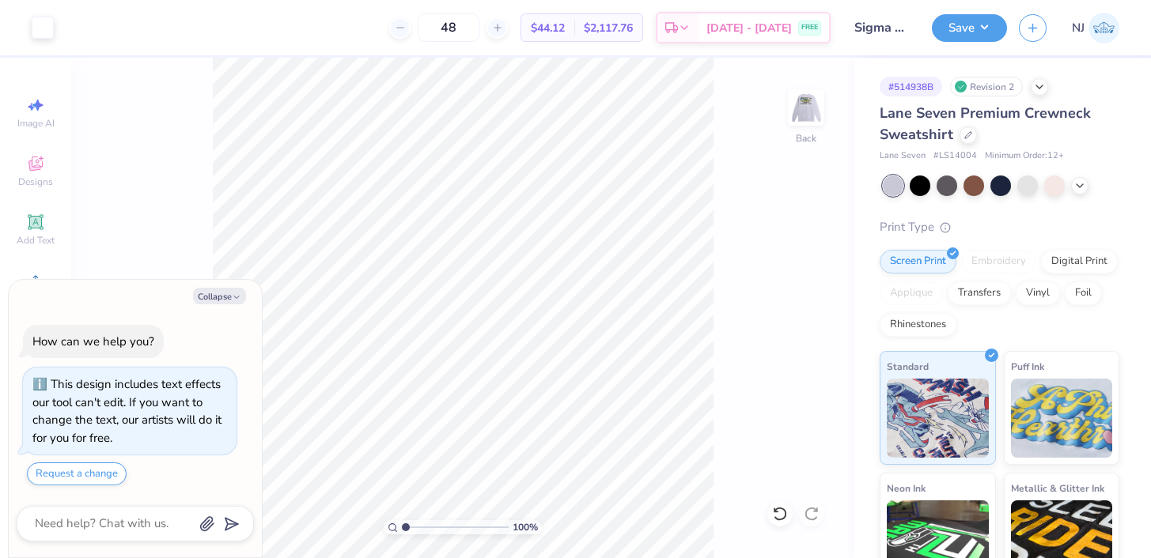
click at [402, 521] on input "range" at bounding box center [455, 528] width 107 height 14
click at [804, 114] on img at bounding box center [805, 107] width 63 height 63
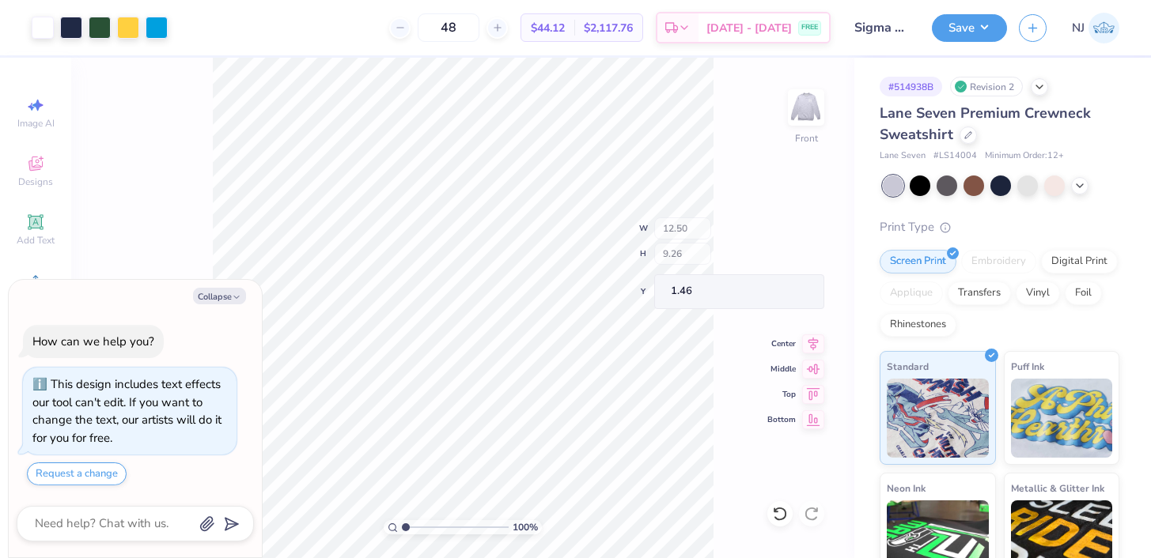
type textarea "x"
type input "3.00"
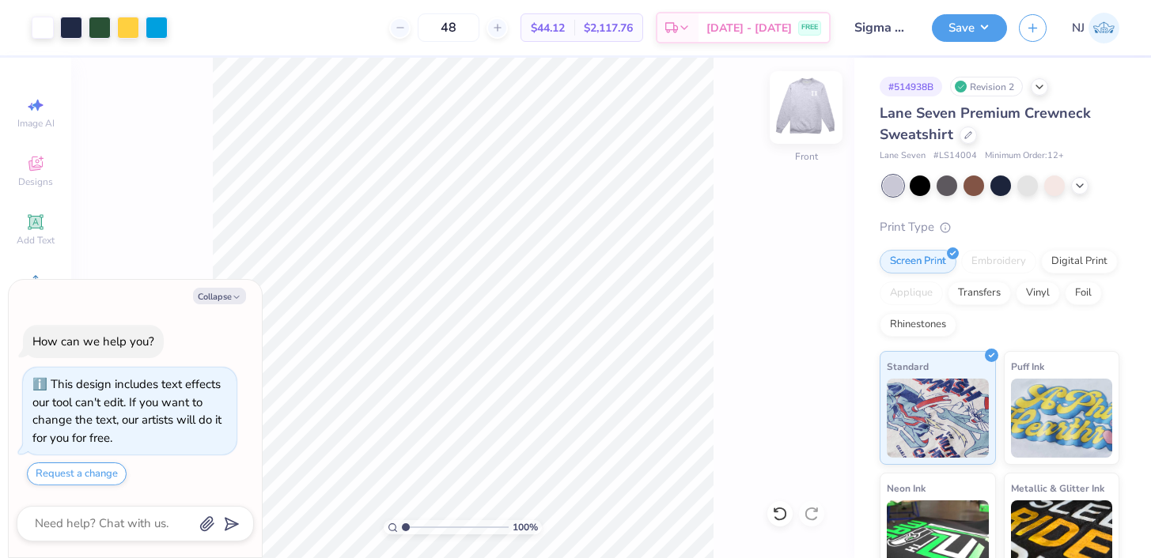
click at [795, 120] on img at bounding box center [805, 107] width 63 height 63
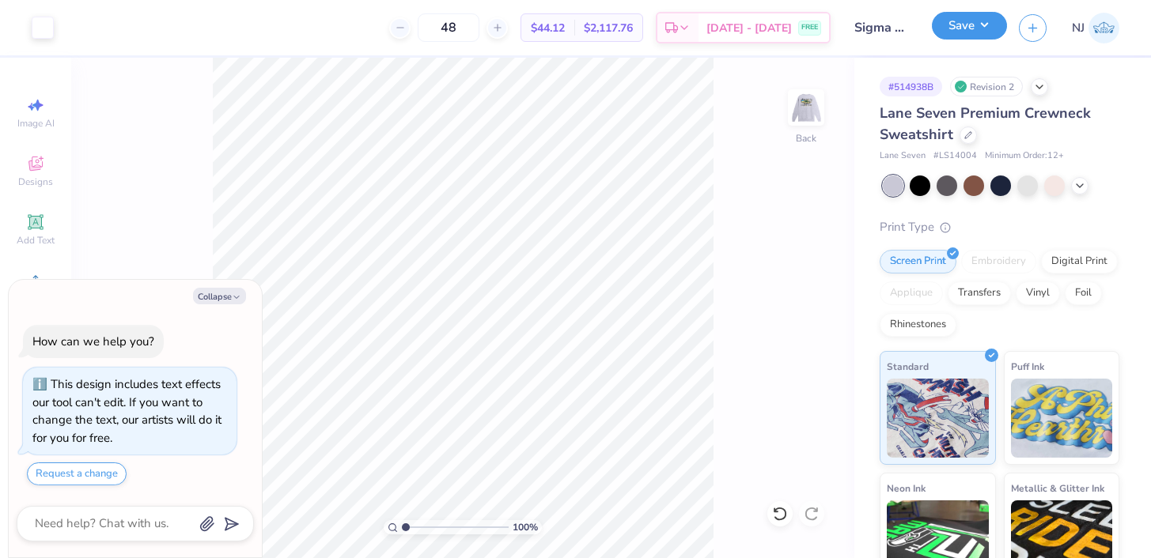
click at [961, 19] on button "Save" at bounding box center [969, 26] width 75 height 28
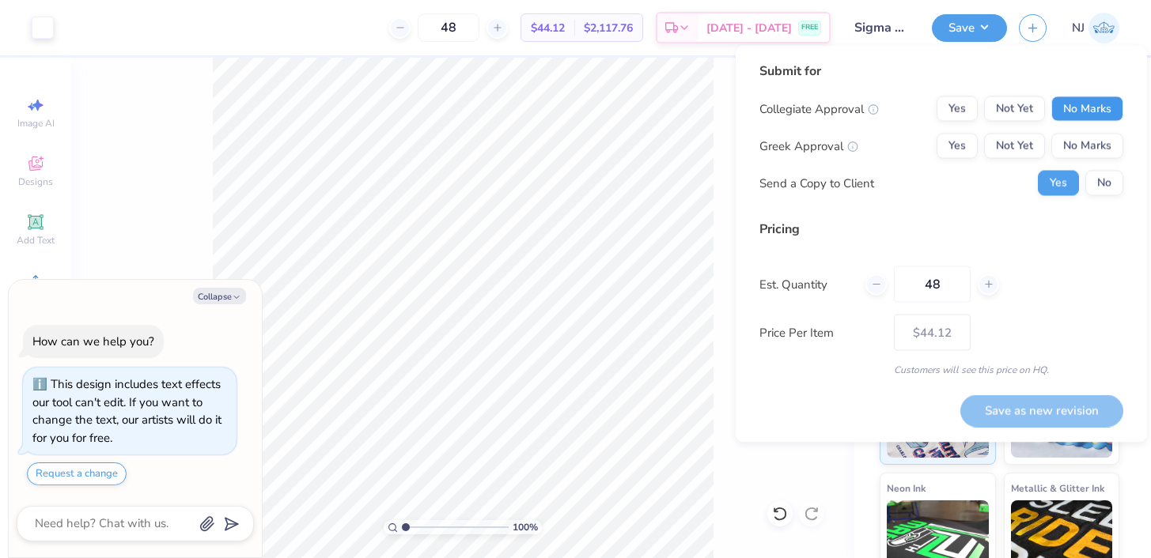
click at [1075, 115] on button "No Marks" at bounding box center [1087, 109] width 72 height 25
click at [962, 110] on button "Yes" at bounding box center [957, 109] width 41 height 25
click at [950, 157] on button "Yes" at bounding box center [957, 146] width 41 height 25
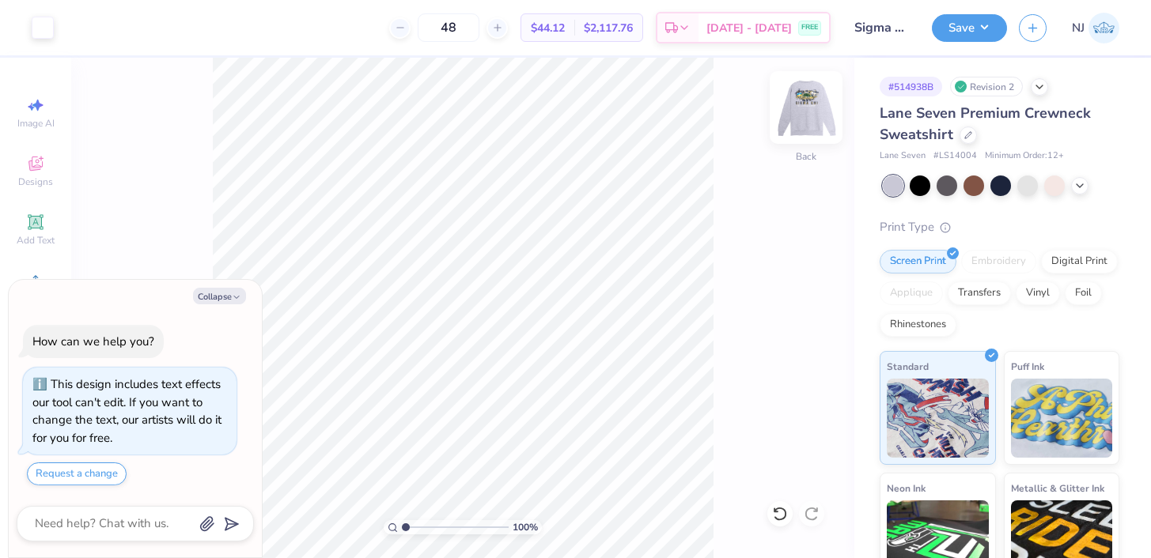
click at [823, 123] on img at bounding box center [805, 107] width 63 height 63
click at [805, 112] on img at bounding box center [805, 107] width 63 height 63
click at [218, 292] on button "Collapse" at bounding box center [219, 296] width 53 height 17
type textarea "x"
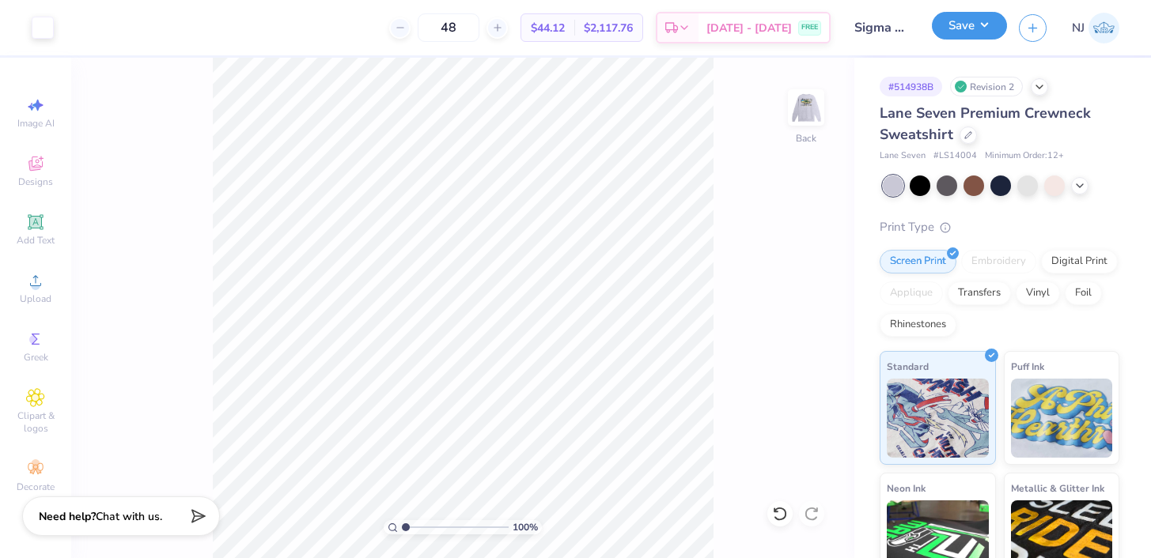
click at [953, 22] on button "Save" at bounding box center [969, 26] width 75 height 28
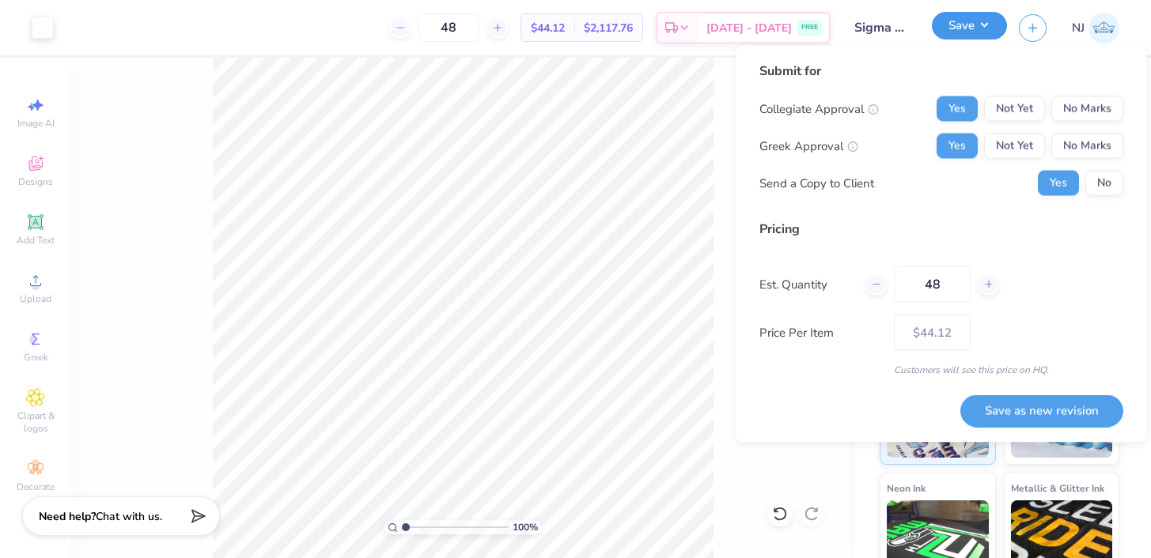
click at [961, 28] on button "Save" at bounding box center [969, 26] width 75 height 28
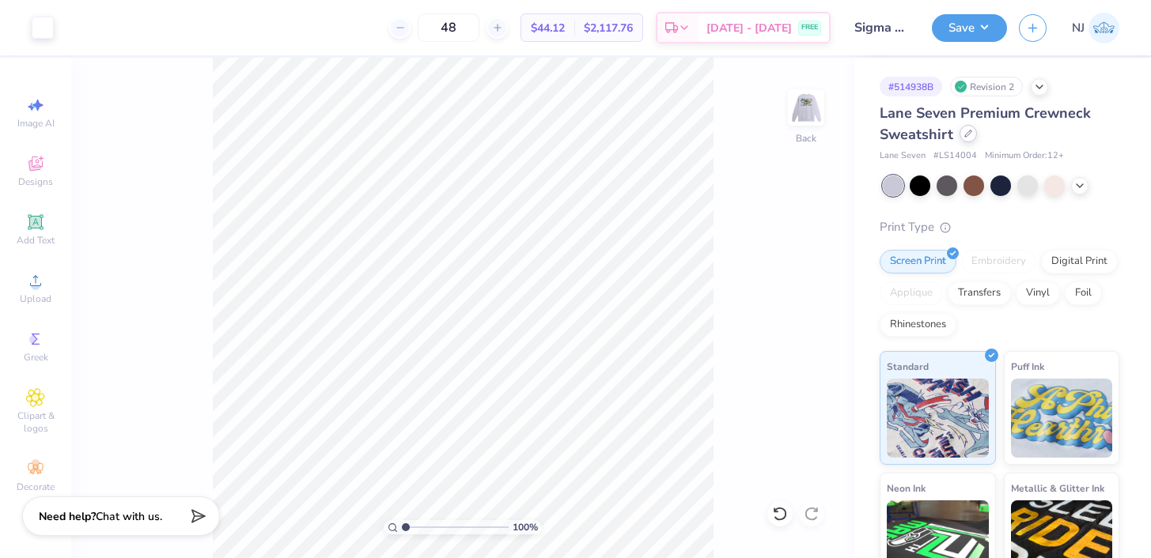
click at [969, 131] on icon at bounding box center [968, 134] width 8 height 8
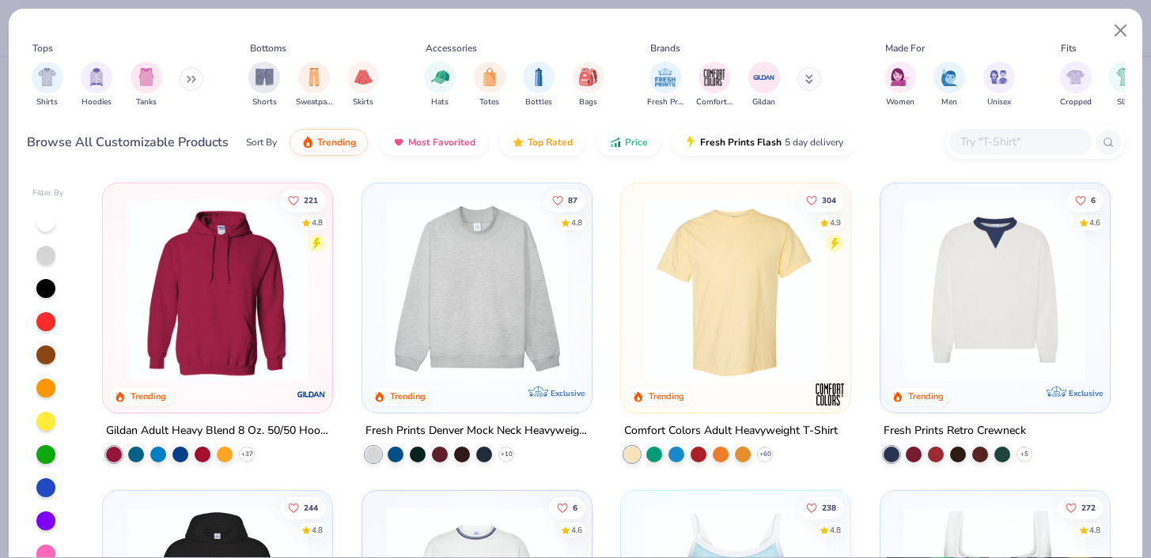
click at [966, 148] on input "text" at bounding box center [1020, 142] width 122 height 18
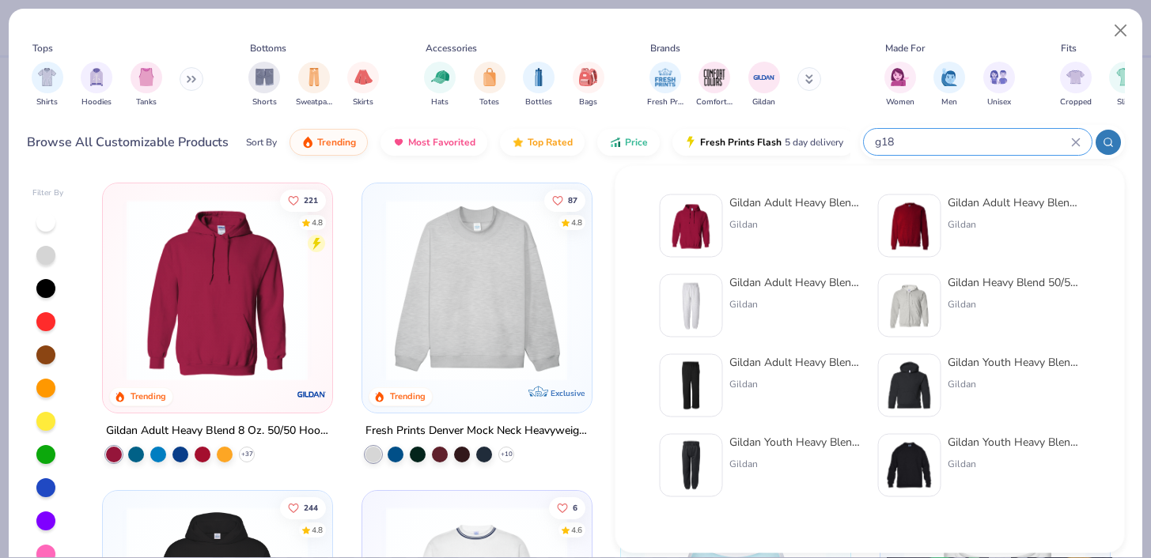
type input "g18"
click at [982, 221] on div "Gildan" at bounding box center [1014, 225] width 133 height 14
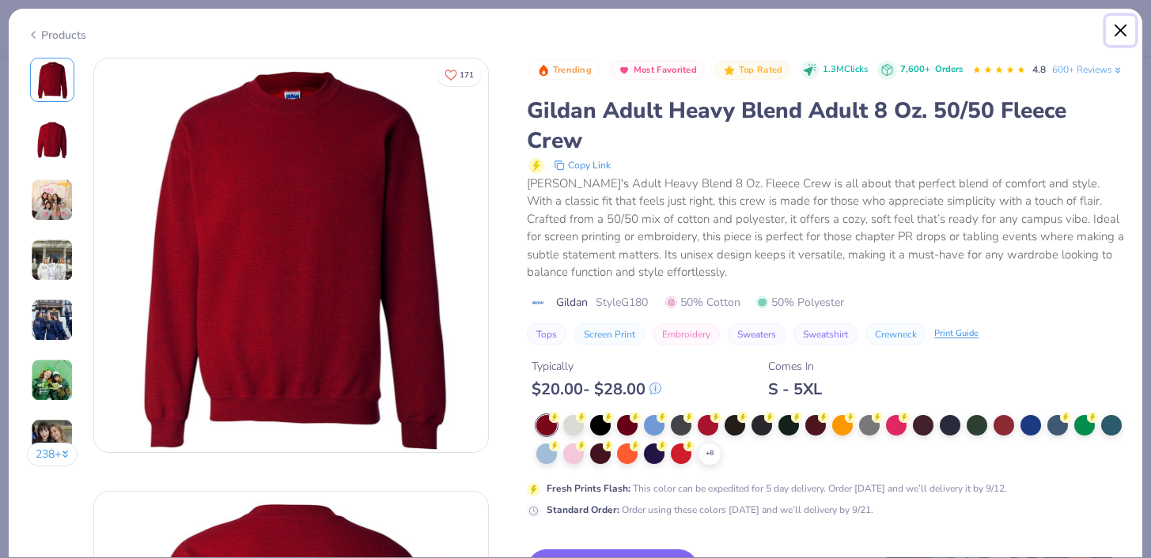
click at [1126, 18] on button "Close" at bounding box center [1121, 31] width 30 height 30
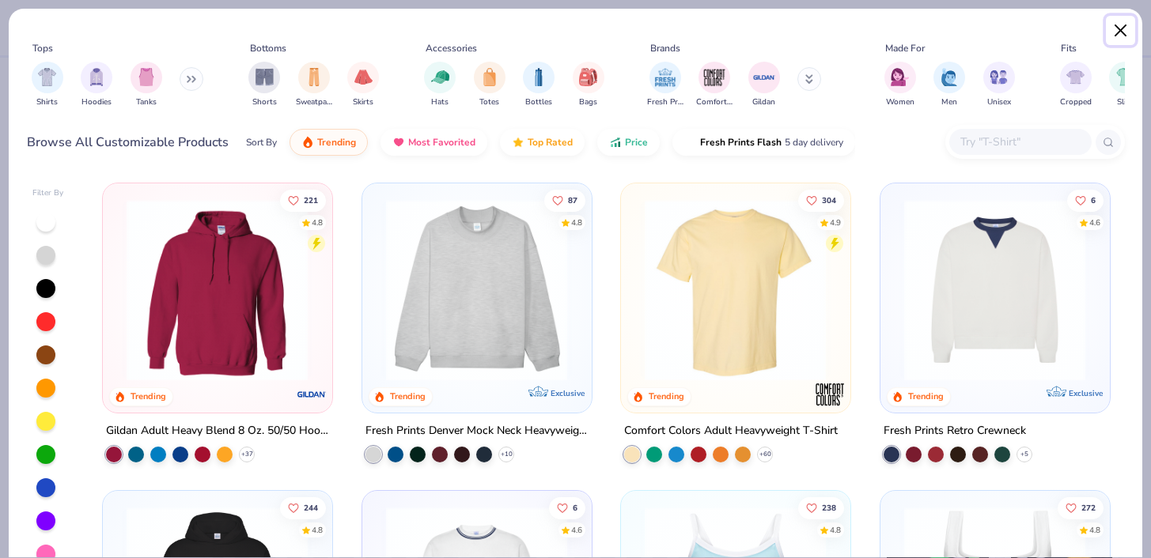
click at [1117, 28] on button "Close" at bounding box center [1121, 31] width 30 height 30
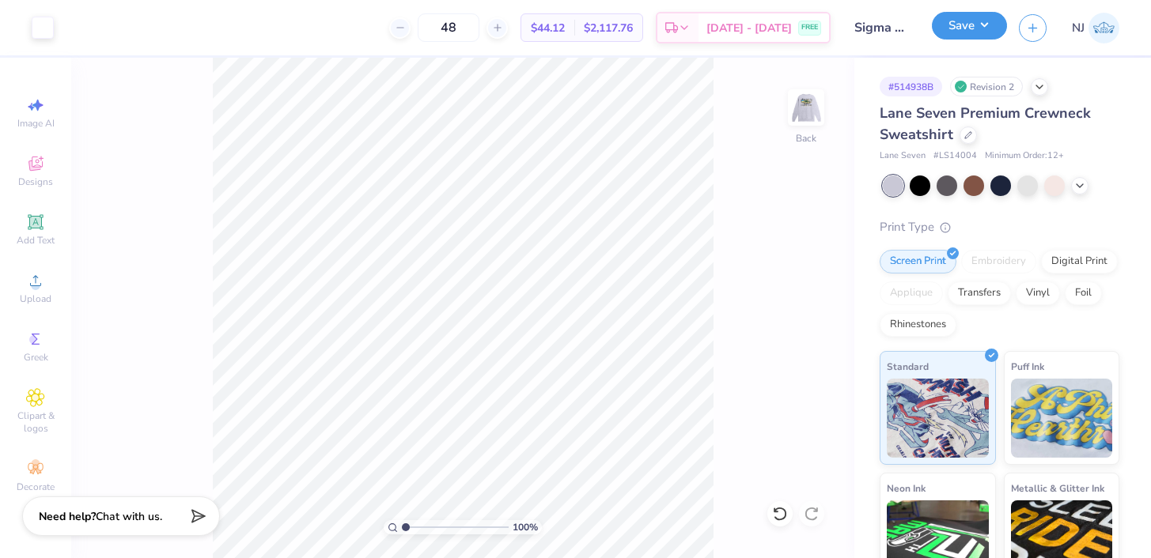
click at [971, 27] on button "Save" at bounding box center [969, 26] width 75 height 28
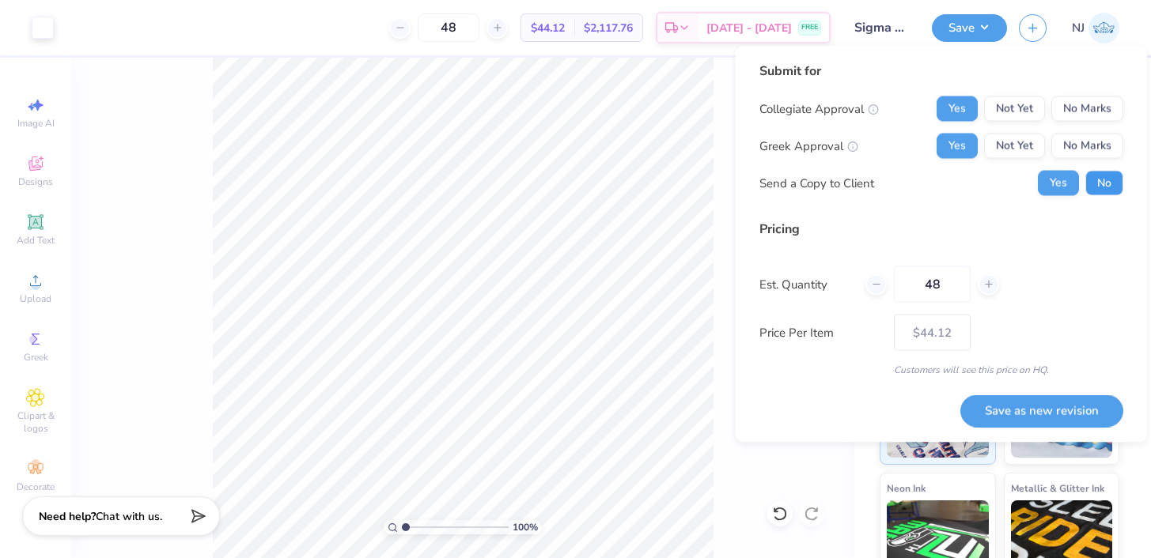
click at [1104, 181] on button "No" at bounding box center [1104, 183] width 38 height 25
click at [1053, 396] on button "Save as new revision" at bounding box center [1041, 411] width 163 height 32
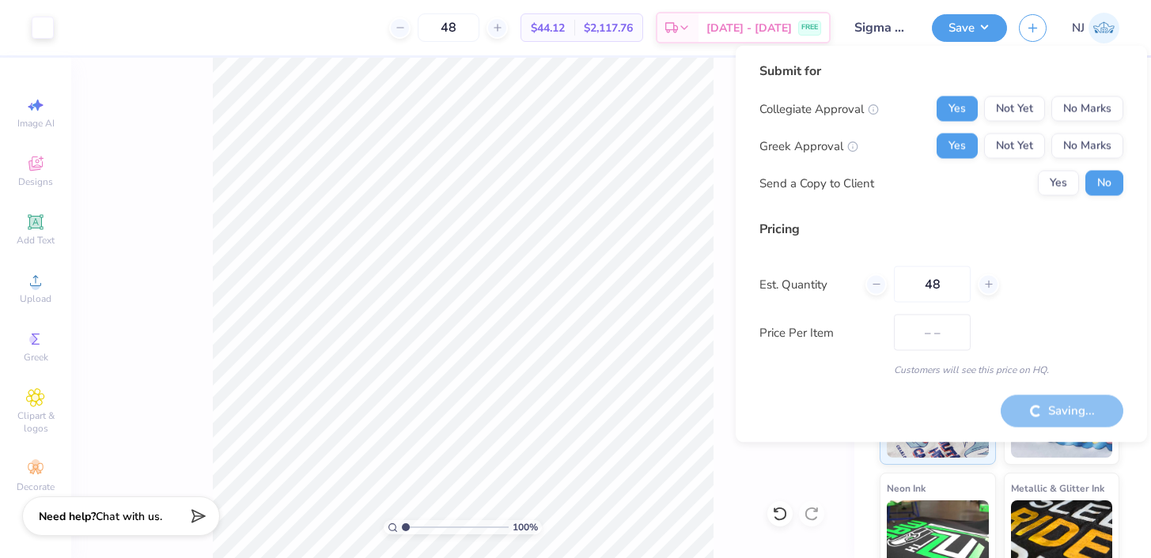
type input "$44.12"
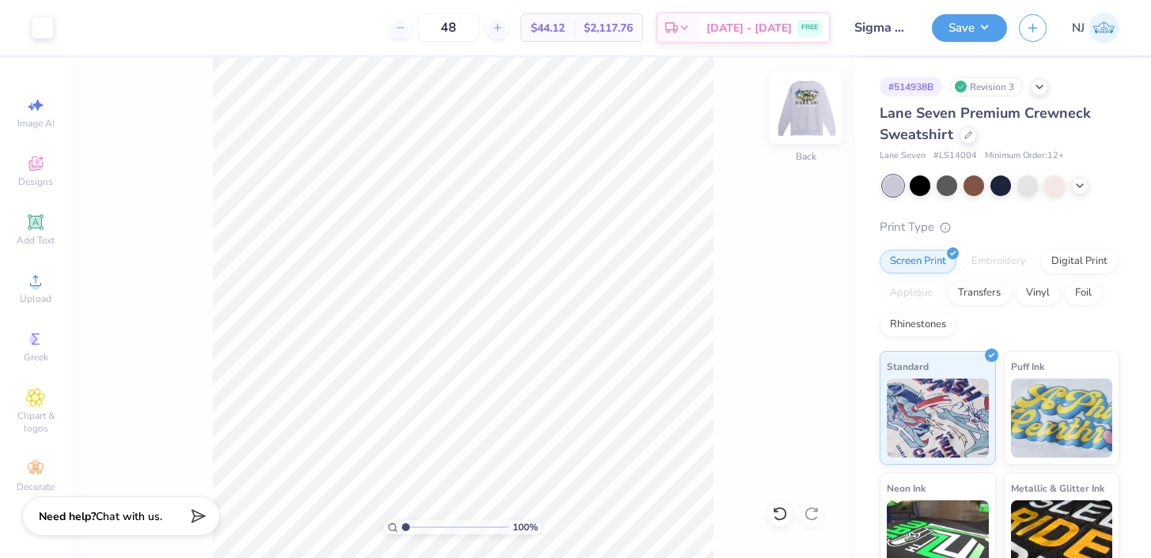
click at [797, 122] on img at bounding box center [805, 107] width 63 height 63
click at [797, 122] on img at bounding box center [806, 108] width 32 height 32
click at [957, 132] on div "Lane Seven Premium Crewneck Sweatshirt" at bounding box center [1000, 124] width 240 height 43
click at [966, 132] on icon at bounding box center [968, 134] width 8 height 8
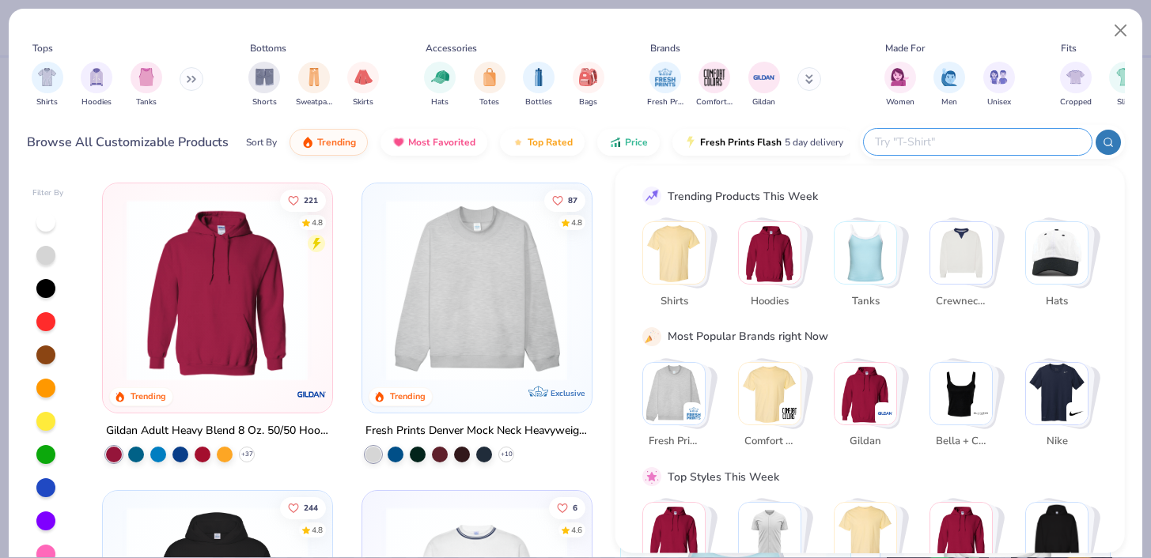
click at [960, 137] on input "text" at bounding box center [976, 142] width 207 height 18
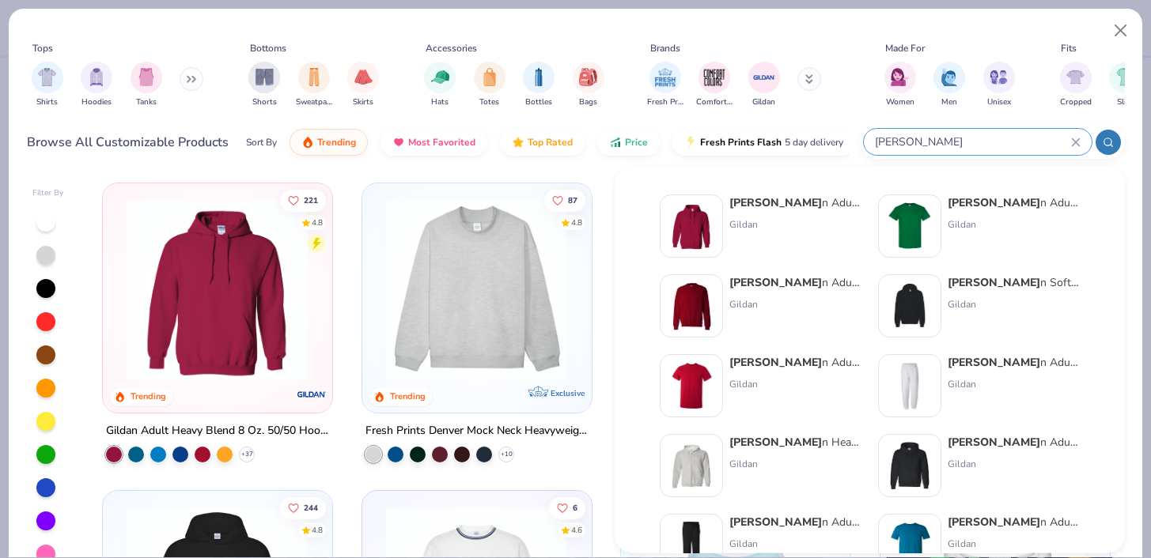
type input "gilda"
click at [754, 304] on div "Gildan" at bounding box center [795, 304] width 133 height 14
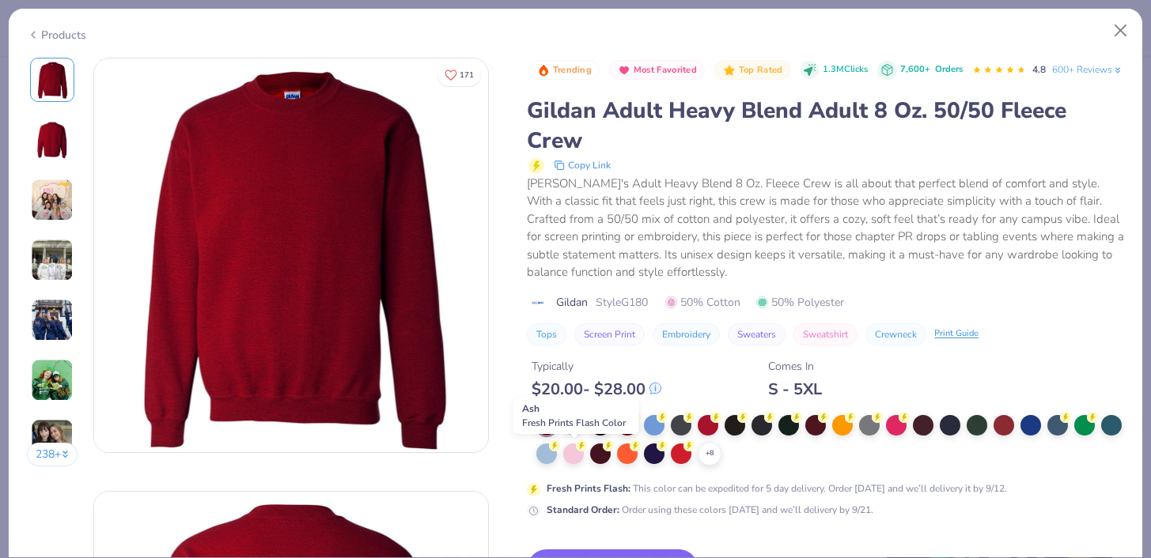
click at [584, 434] on div at bounding box center [573, 424] width 21 height 21
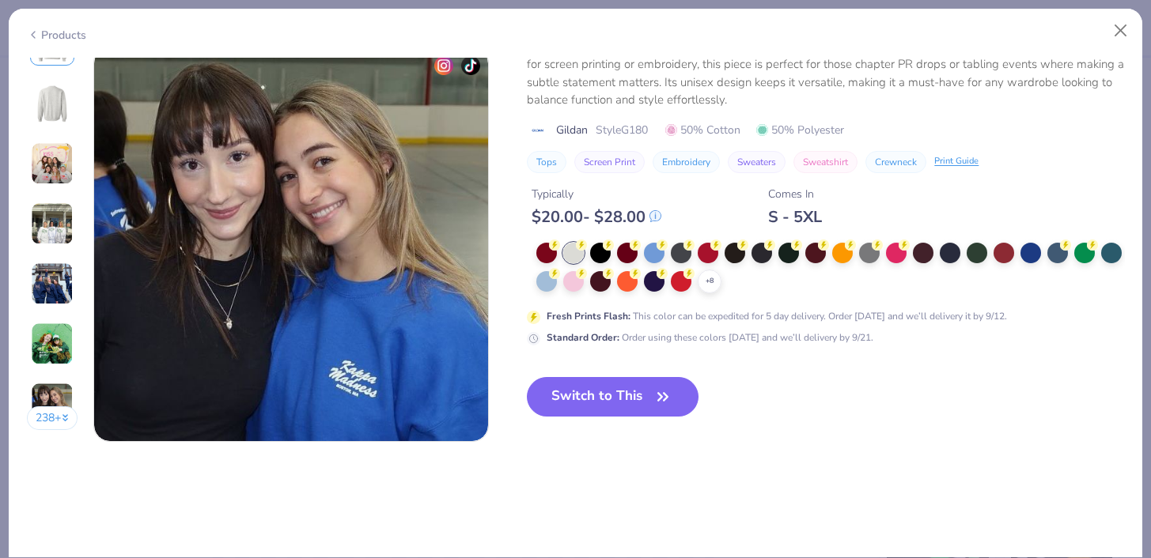
scroll to position [2591, 0]
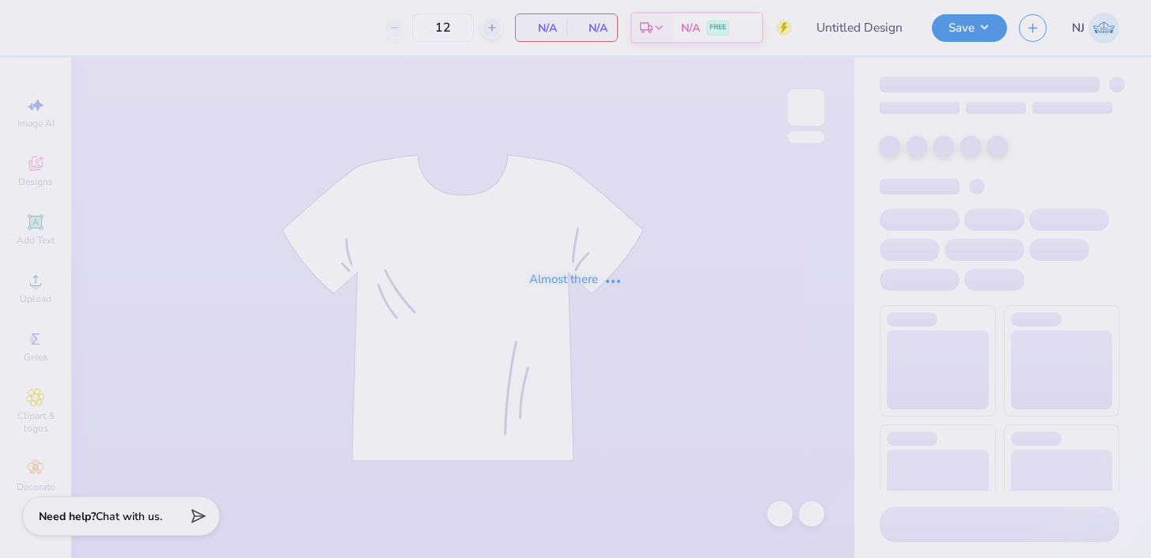
type input "Sigma Chi Beach/Parents Weekend"
type input "48"
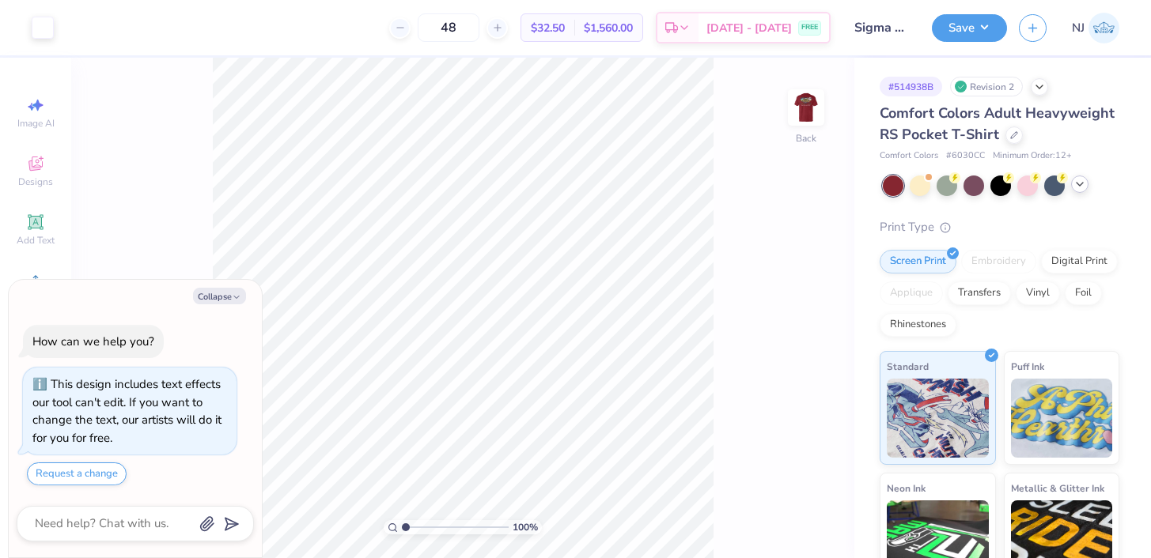
click at [1084, 180] on icon at bounding box center [1079, 184] width 13 height 13
type textarea "x"
click at [1083, 187] on icon at bounding box center [1079, 184] width 13 height 13
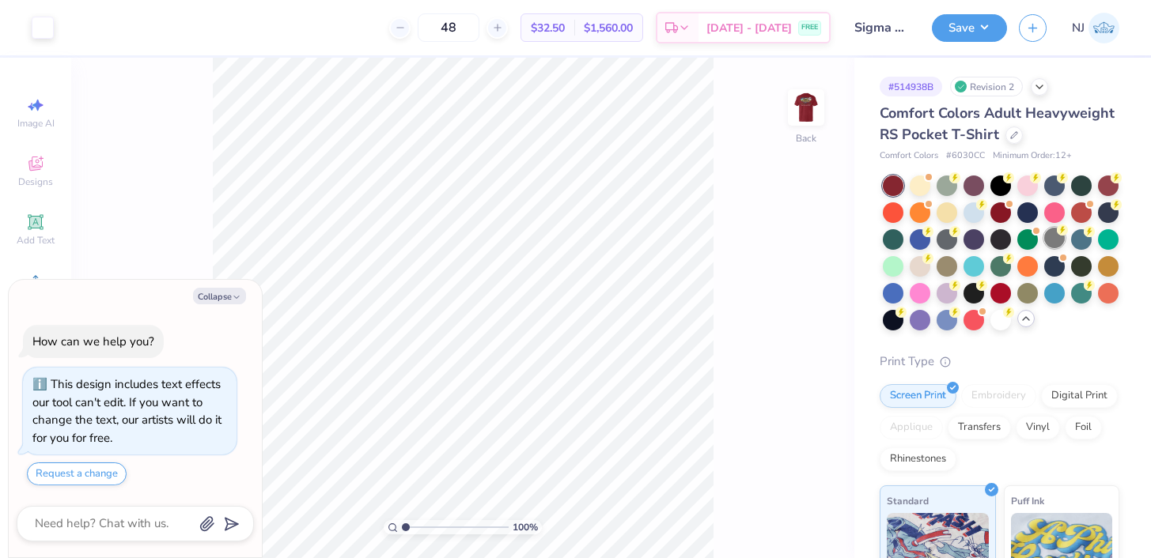
click at [1053, 235] on div at bounding box center [1054, 238] width 21 height 21
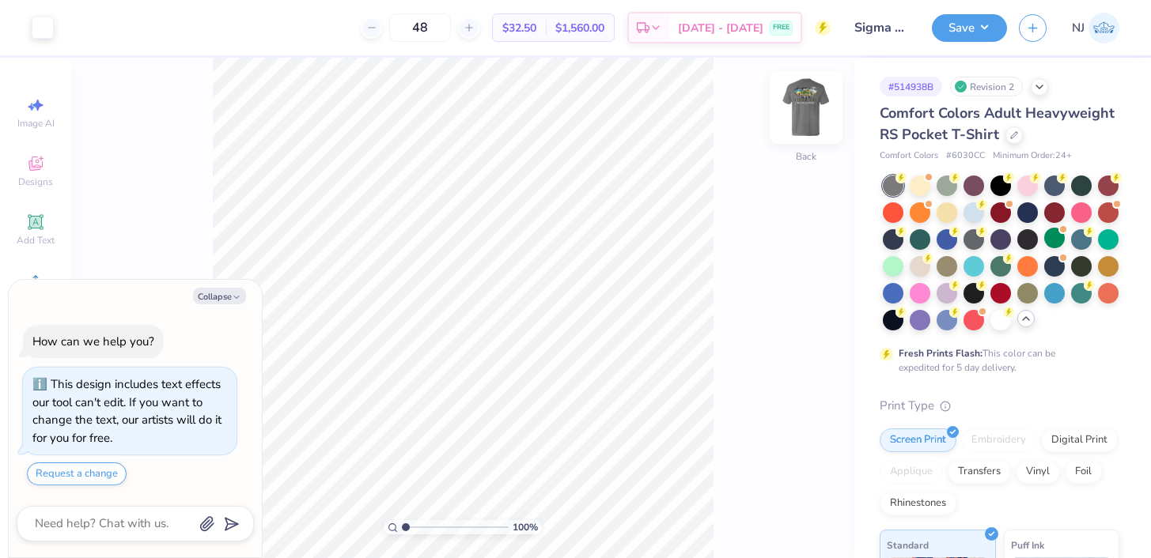
click at [796, 129] on img at bounding box center [805, 107] width 63 height 63
click at [797, 129] on img at bounding box center [805, 107] width 63 height 63
click at [962, 37] on button "Save" at bounding box center [969, 26] width 75 height 28
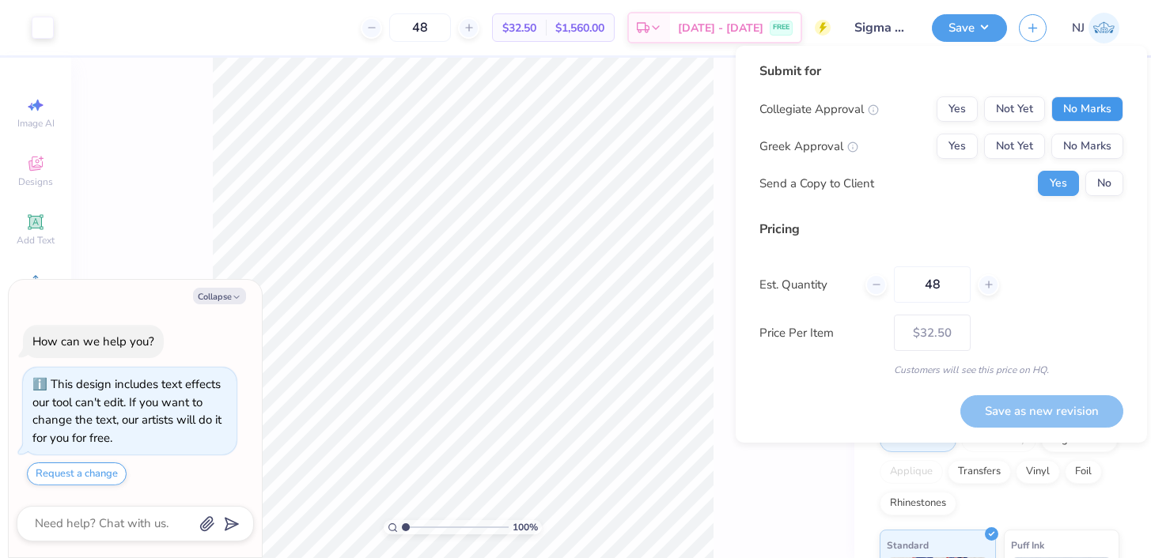
click at [1093, 101] on button "No Marks" at bounding box center [1087, 109] width 72 height 25
click at [941, 104] on button "Yes" at bounding box center [957, 109] width 41 height 25
click at [956, 132] on div "Collegiate Approval Yes Not Yet No Marks Greek Approval Yes Not Yet No Marks Se…" at bounding box center [941, 147] width 364 height 100
click at [956, 135] on button "Yes" at bounding box center [957, 146] width 41 height 25
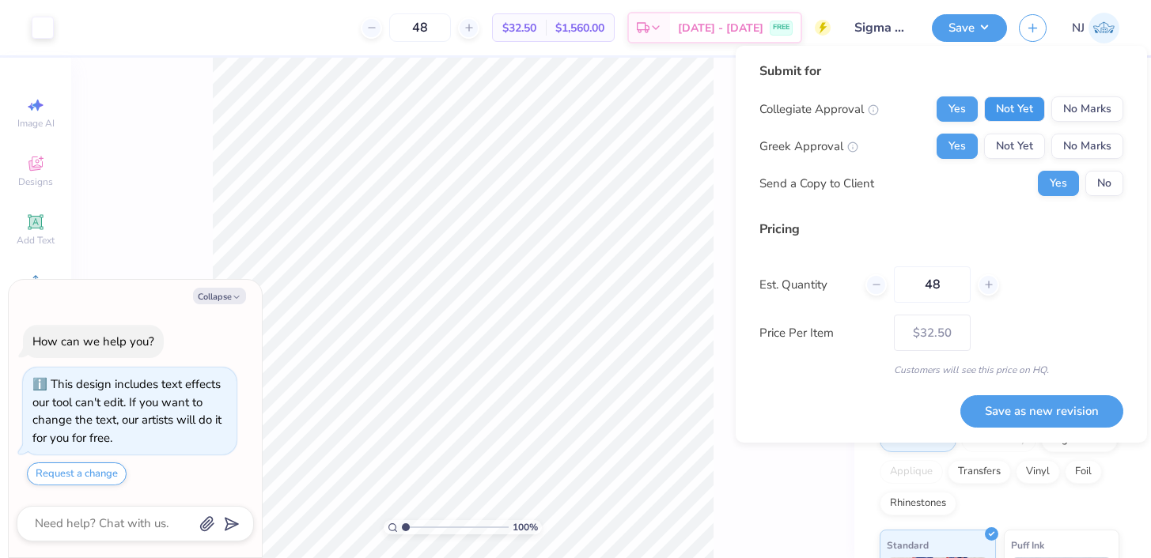
click at [1014, 108] on button "Not Yet" at bounding box center [1014, 109] width 61 height 25
click at [1014, 131] on div "Collegiate Approval Yes Not Yet No Marks Greek Approval Yes Not Yet No Marks Se…" at bounding box center [941, 147] width 364 height 100
click at [1014, 137] on button "Not Yet" at bounding box center [1014, 146] width 61 height 25
click at [1106, 189] on button "No" at bounding box center [1104, 183] width 38 height 25
type textarea "x"
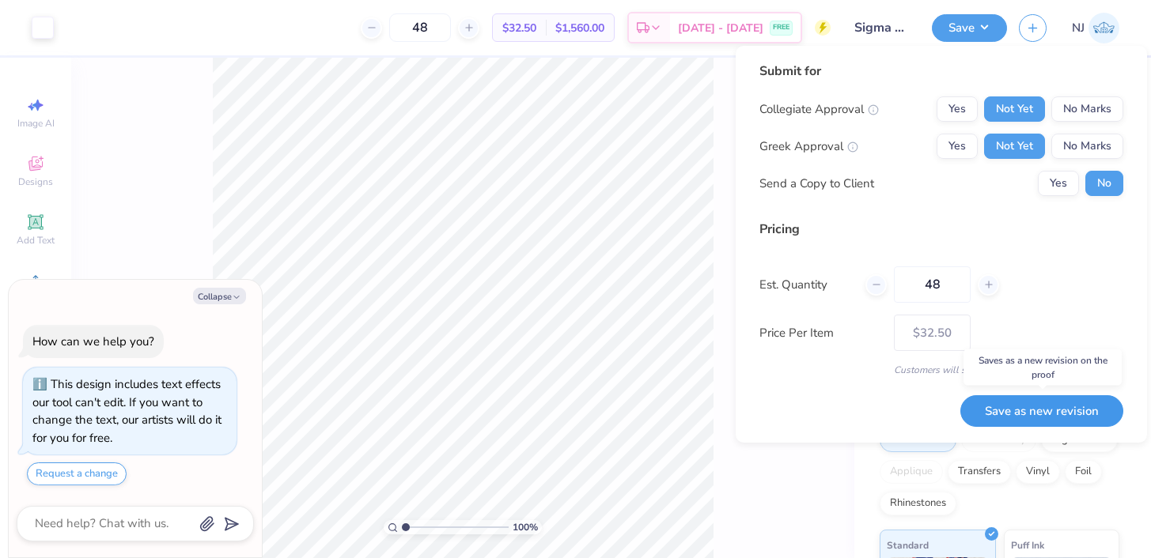
click at [1063, 399] on button "Save as new revision" at bounding box center [1041, 412] width 163 height 32
type input "$32.50"
type textarea "x"
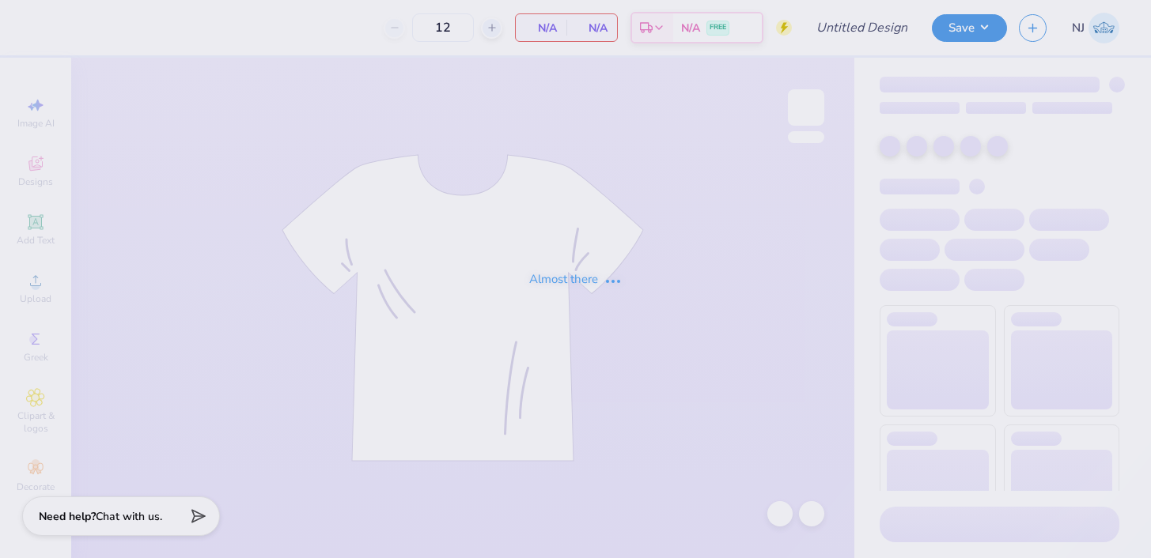
type input "Sigma Chi Beach/Parents Weekend"
type input "48"
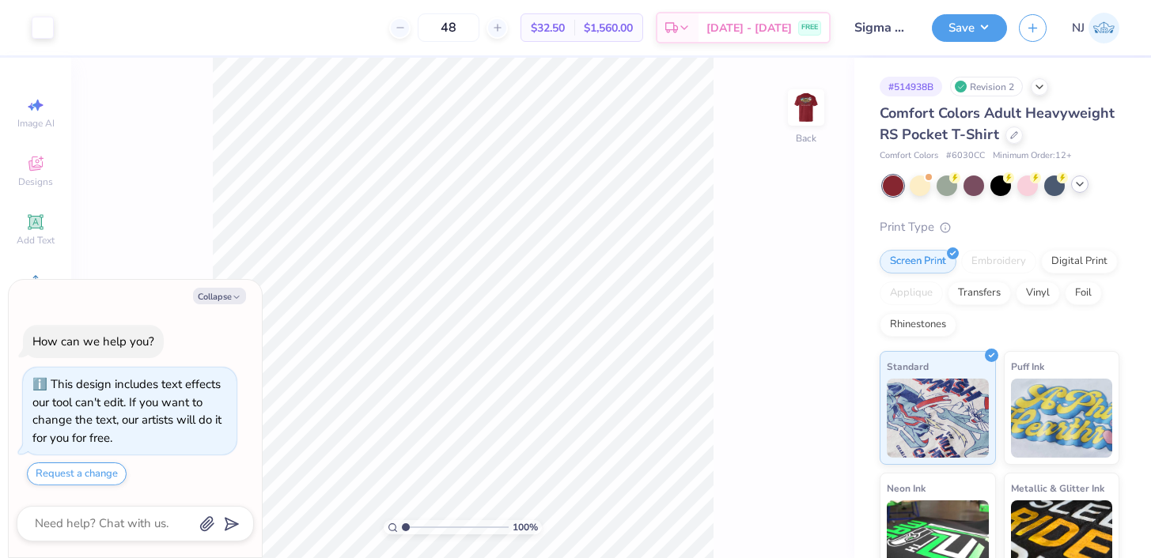
click at [1077, 187] on icon at bounding box center [1079, 184] width 13 height 13
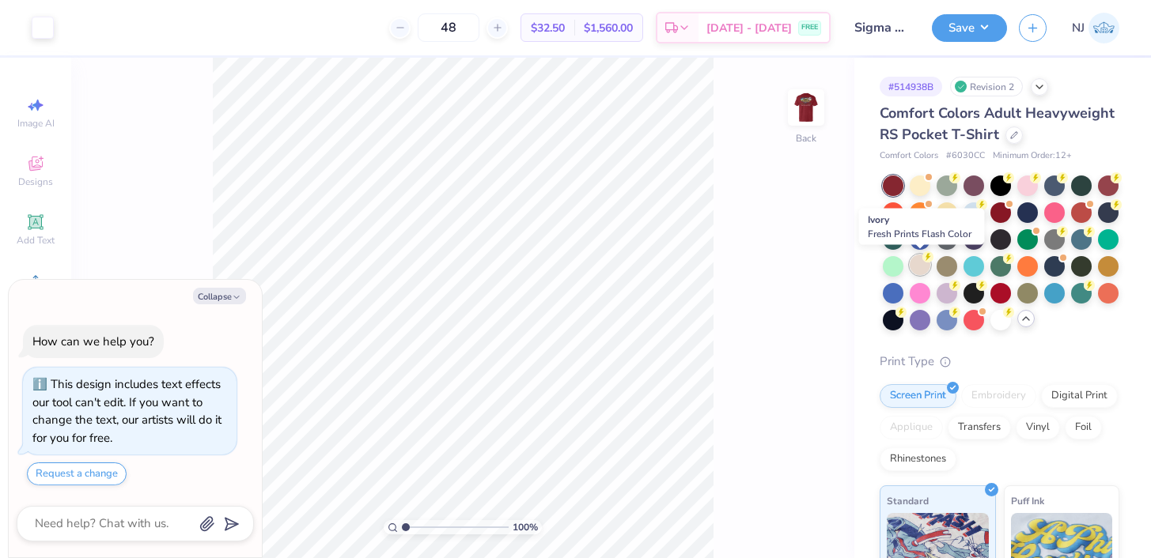
click at [918, 268] on div at bounding box center [920, 265] width 21 height 21
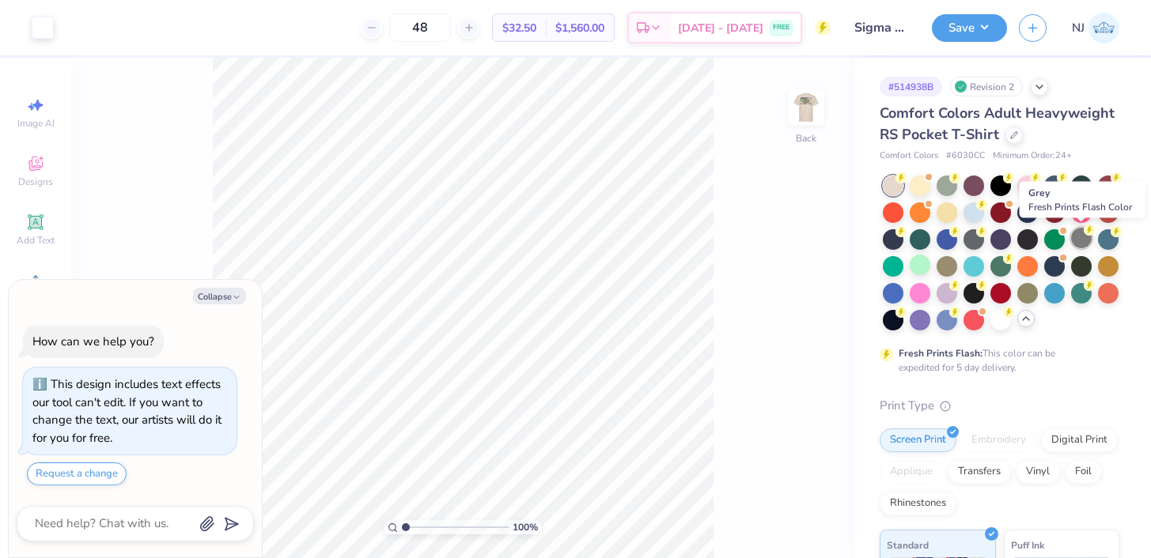
click at [1078, 237] on div at bounding box center [1081, 238] width 21 height 21
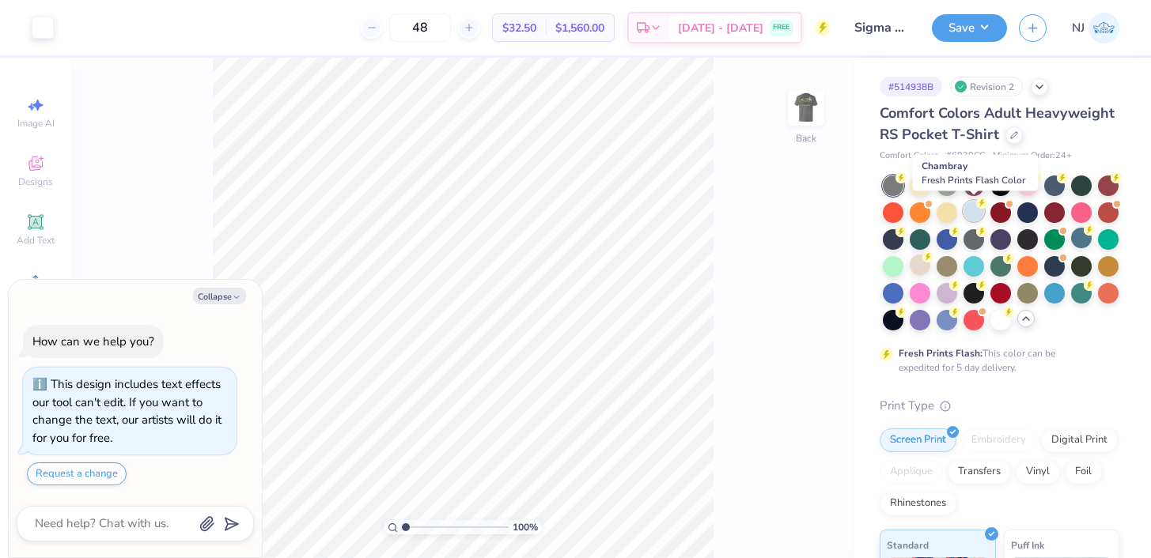
click at [971, 205] on div at bounding box center [974, 211] width 21 height 21
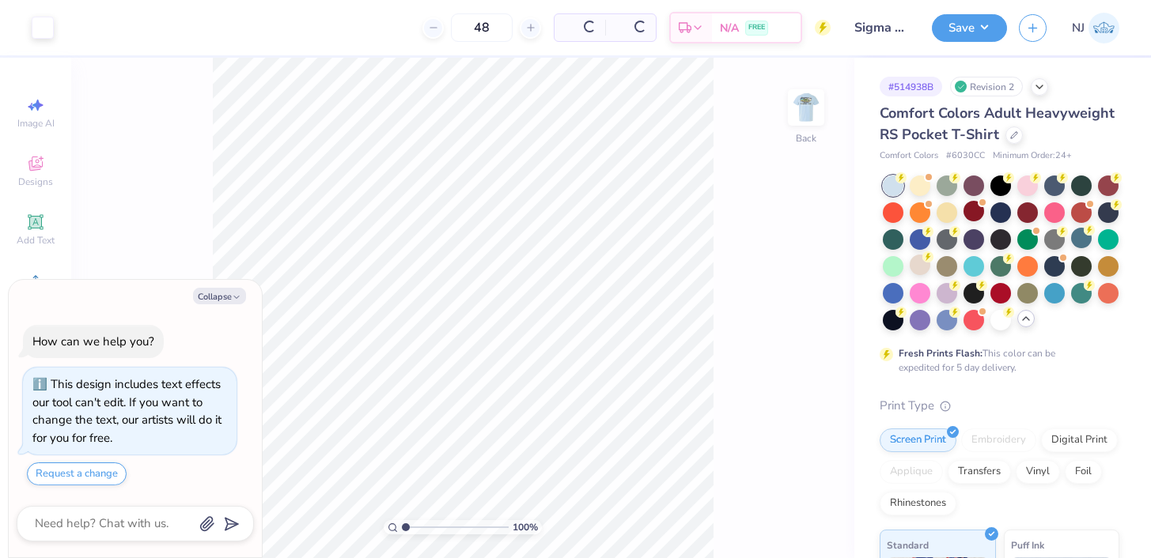
type textarea "x"
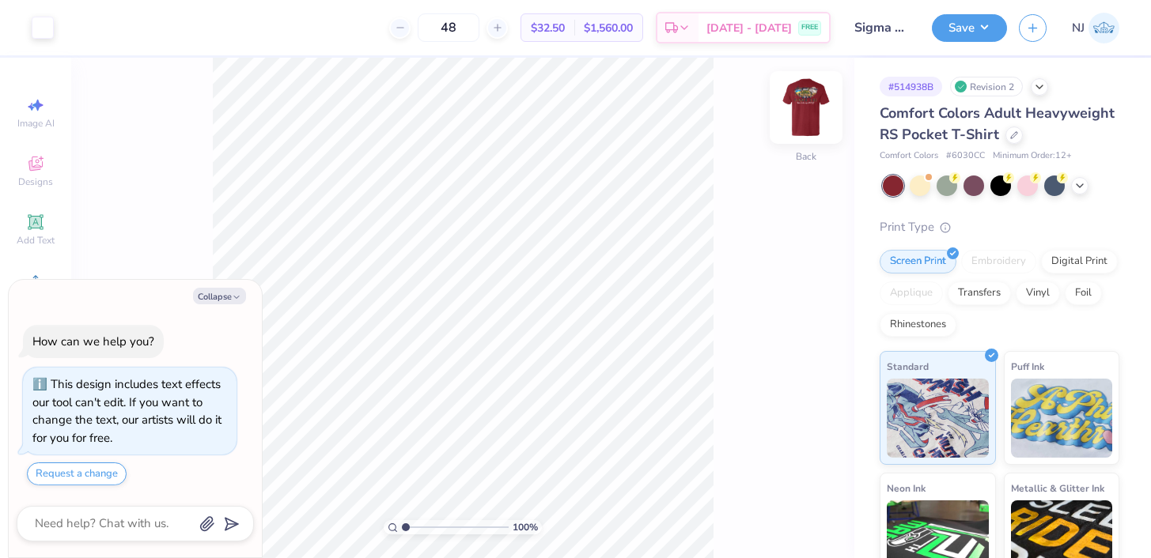
click at [821, 90] on img at bounding box center [805, 107] width 63 height 63
type textarea "x"
